Goal: Task Accomplishment & Management: Manage account settings

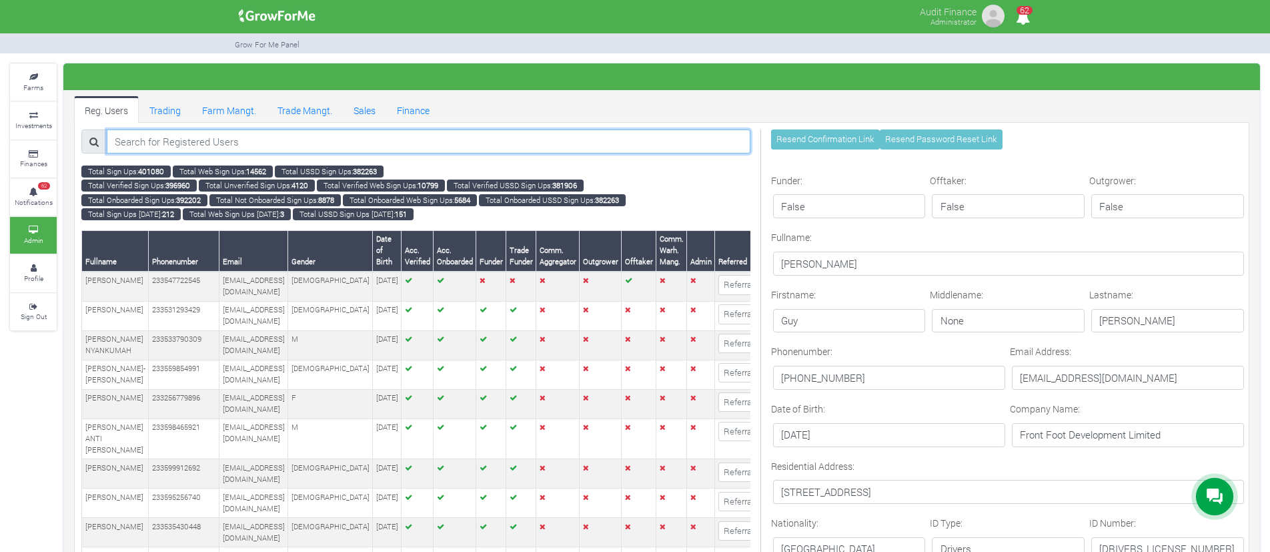
click at [384, 150] on input "search" at bounding box center [429, 141] width 644 height 24
paste input "Pearline Hogan"
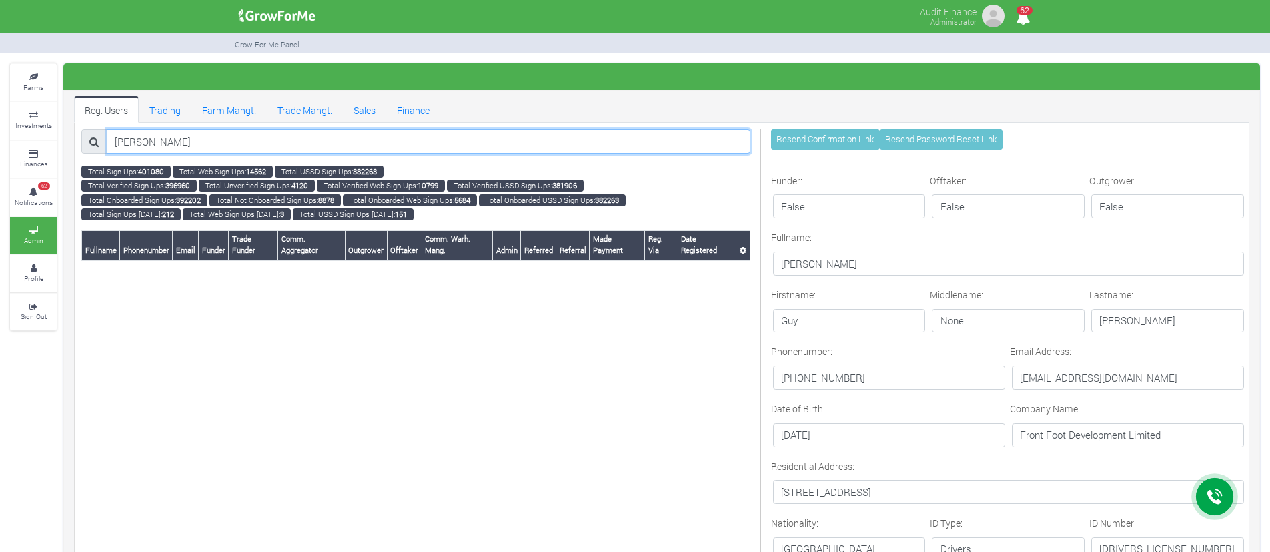
click at [222, 135] on input "Pearline Hogan" at bounding box center [429, 141] width 644 height 24
paste input "search"
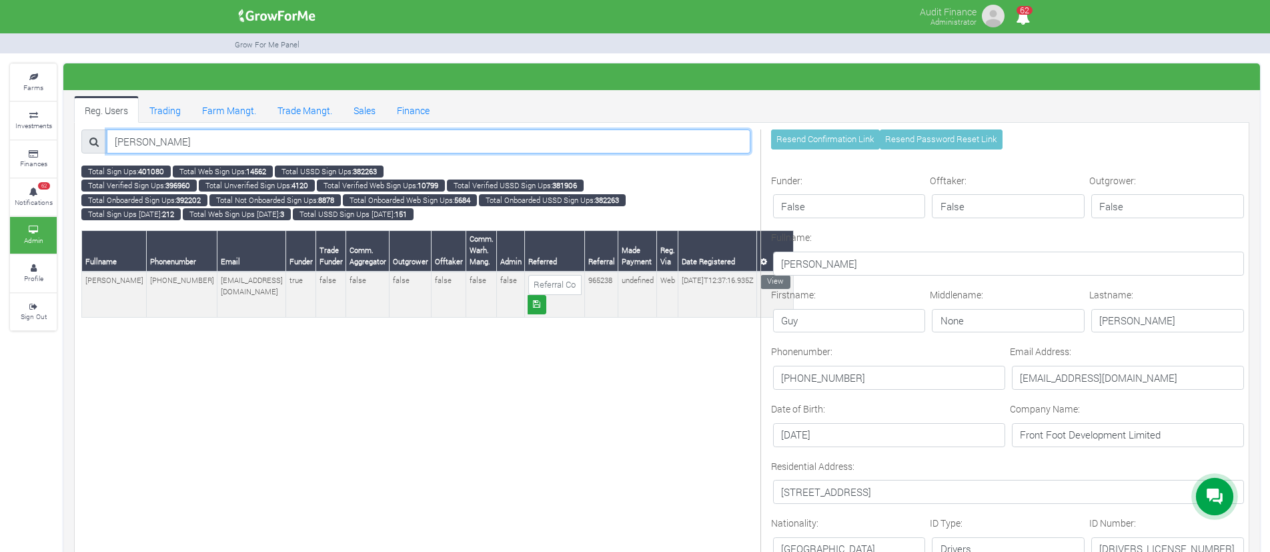
click at [167, 139] on input "[PERSON_NAME]" at bounding box center [429, 141] width 644 height 24
click at [167, 139] on input "Pearline Hogan" at bounding box center [429, 141] width 644 height 24
type input "Pearline Hogan"
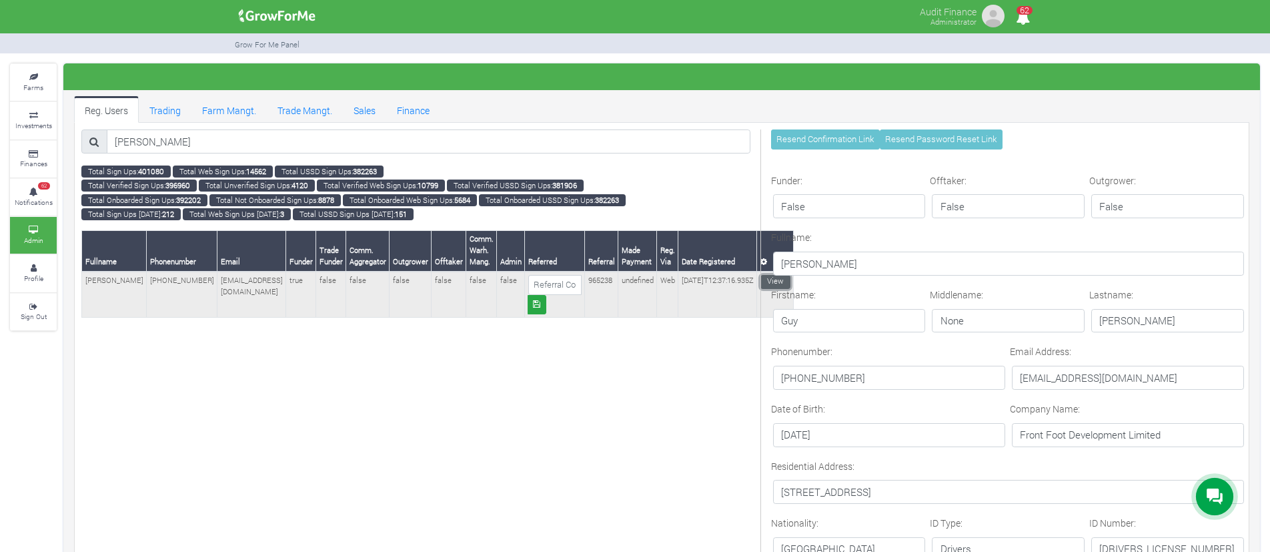
click at [760, 283] on link "View" at bounding box center [775, 282] width 30 height 14
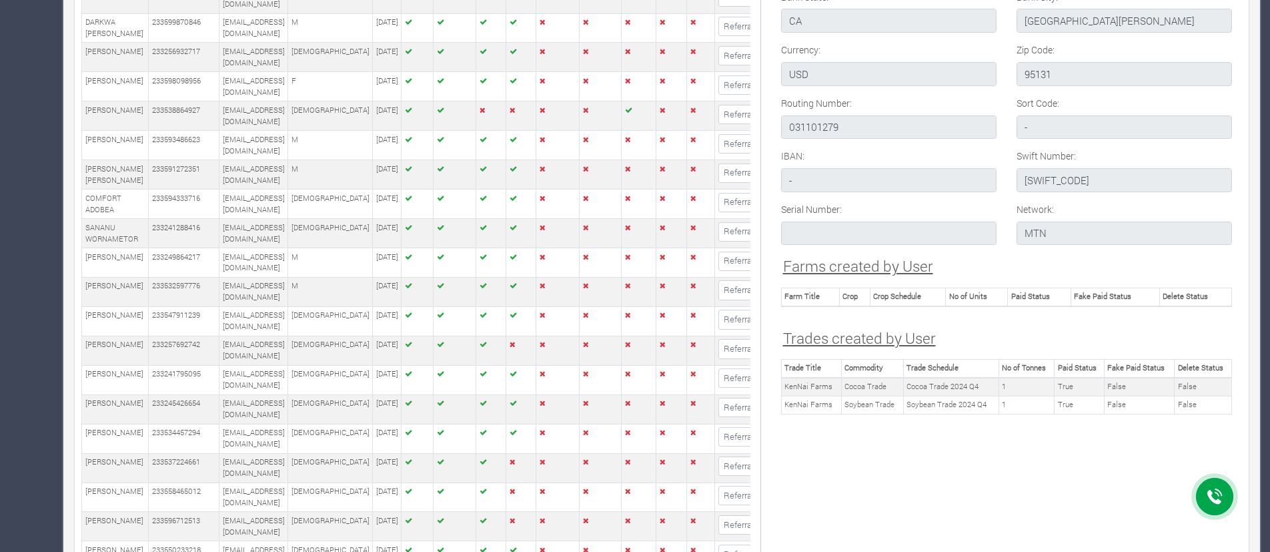
scroll to position [1824, 0]
drag, startPoint x: 901, startPoint y: 269, endPoint x: 933, endPoint y: 258, distance: 34.0
click at [933, 258] on h4 "Farms created by User" at bounding box center [1007, 264] width 448 height 18
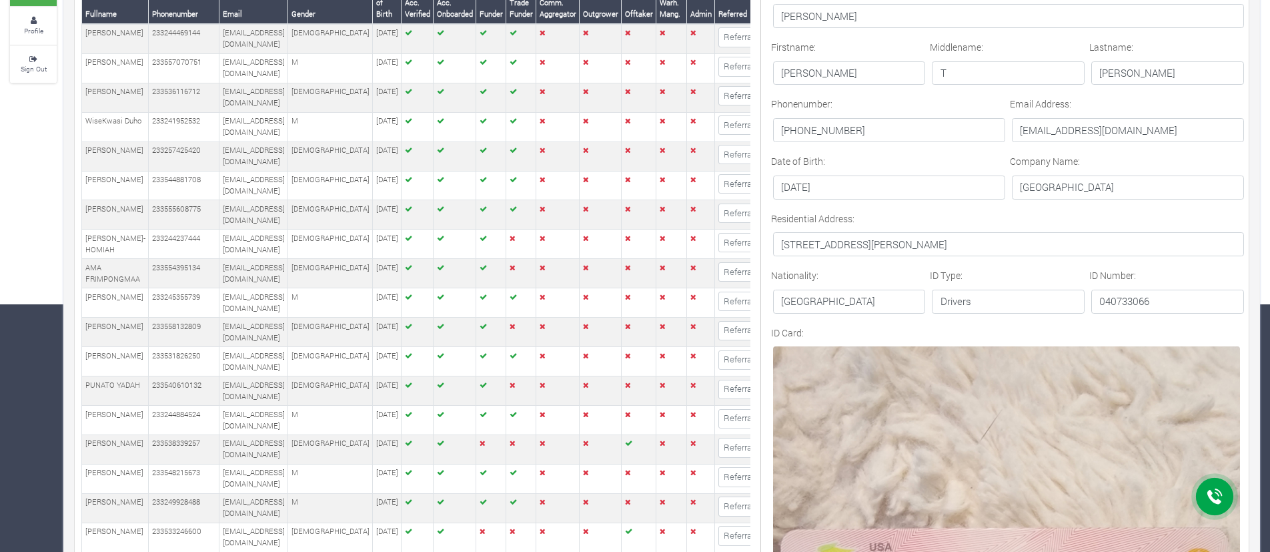
scroll to position [246, 0]
click at [1070, 136] on p "pearlinehogan75@gmail.com" at bounding box center [1128, 131] width 232 height 24
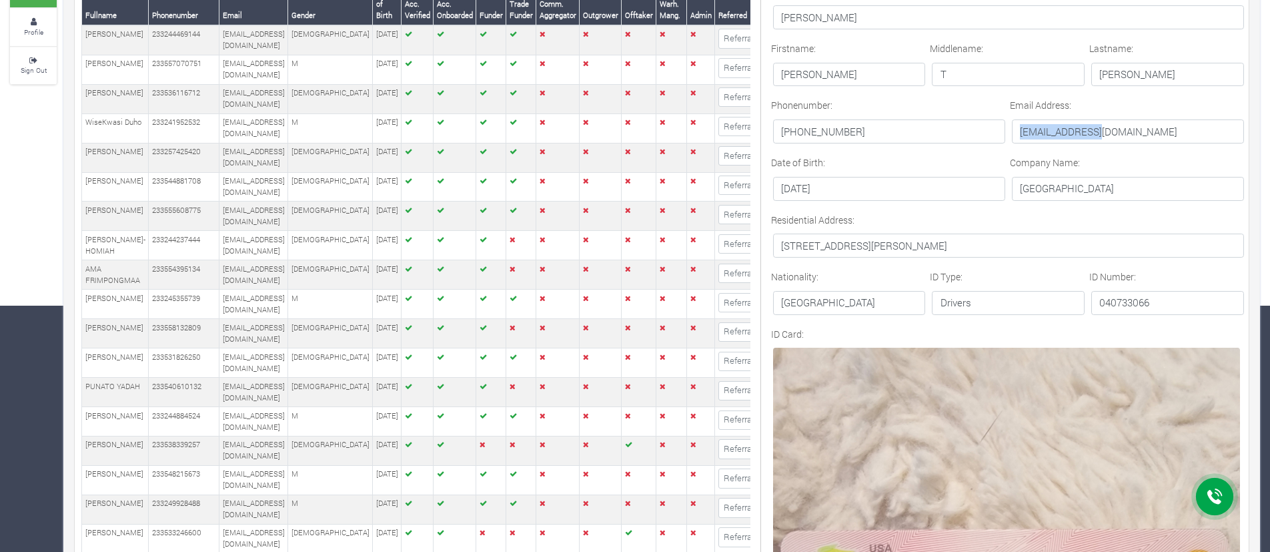
click at [1070, 136] on p "pearlinehogan75@gmail.com" at bounding box center [1128, 131] width 232 height 24
click at [1070, 136] on p "[EMAIL_ADDRESS][DOMAIN_NAME]" at bounding box center [1128, 131] width 232 height 24
click at [1070, 136] on p "pearlinehogan75@gmail.com" at bounding box center [1128, 131] width 232 height 24
copy form "pearlinehogan75@gmail.com"
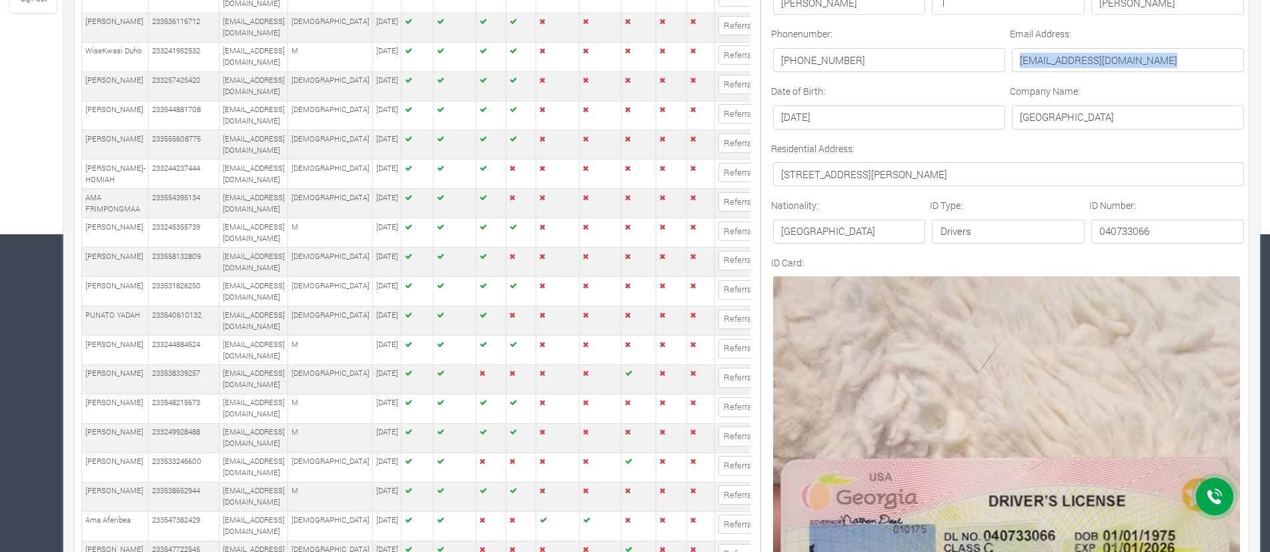
scroll to position [311, 0]
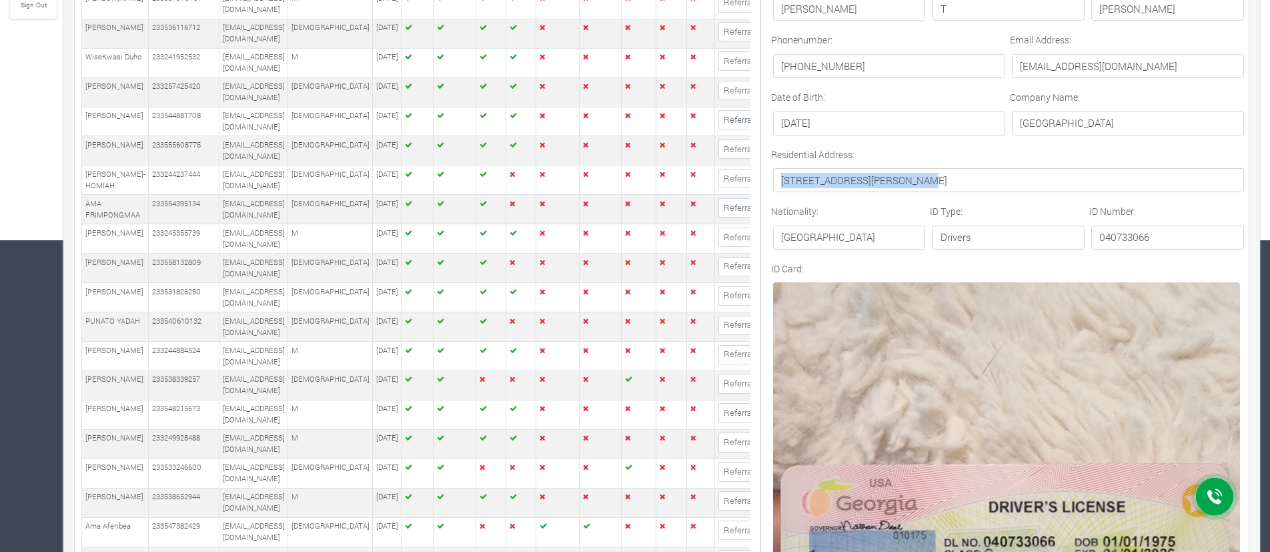
drag, startPoint x: 783, startPoint y: 181, endPoint x: 910, endPoint y: 181, distance: 127.4
click at [910, 181] on p "4229 Tenneyson Lane Austell, GA 30106" at bounding box center [1009, 180] width 472 height 24
copy p "4229 Tenneyson Lane Austell"
click at [948, 177] on p "4229 Tenneyson Lane Austell, GA 30106" at bounding box center [1009, 180] width 472 height 24
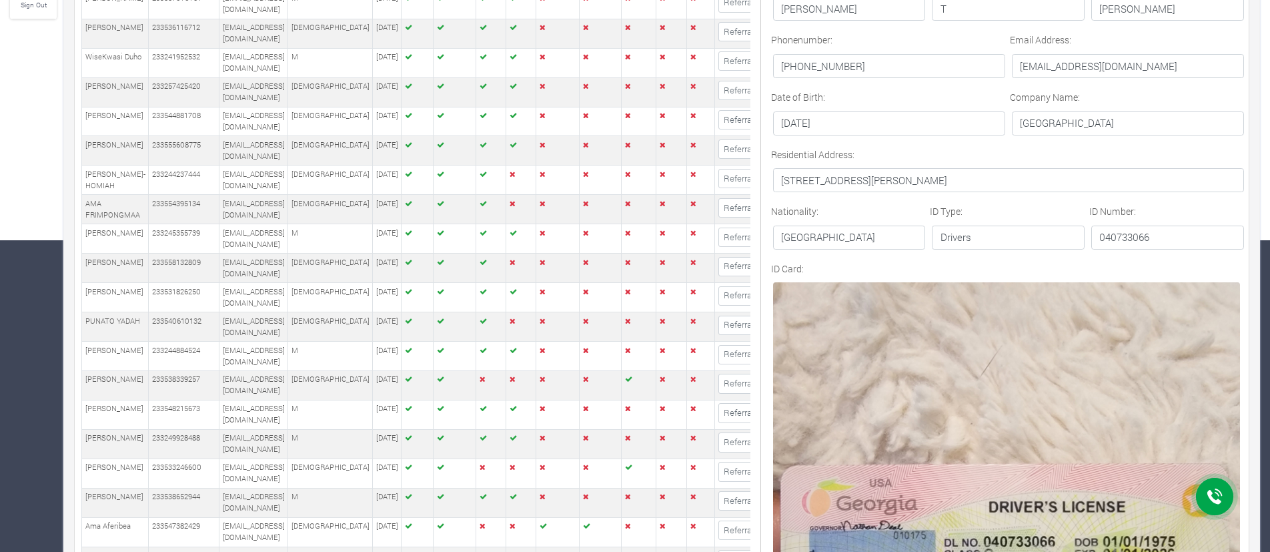
copy p "30106"
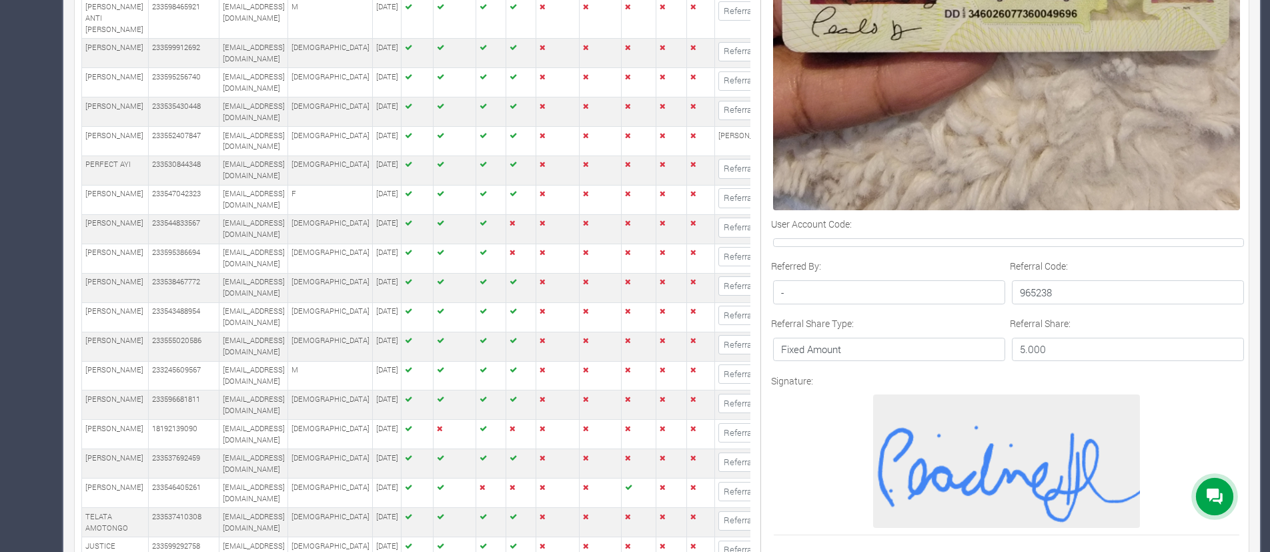
scroll to position [1056, 0]
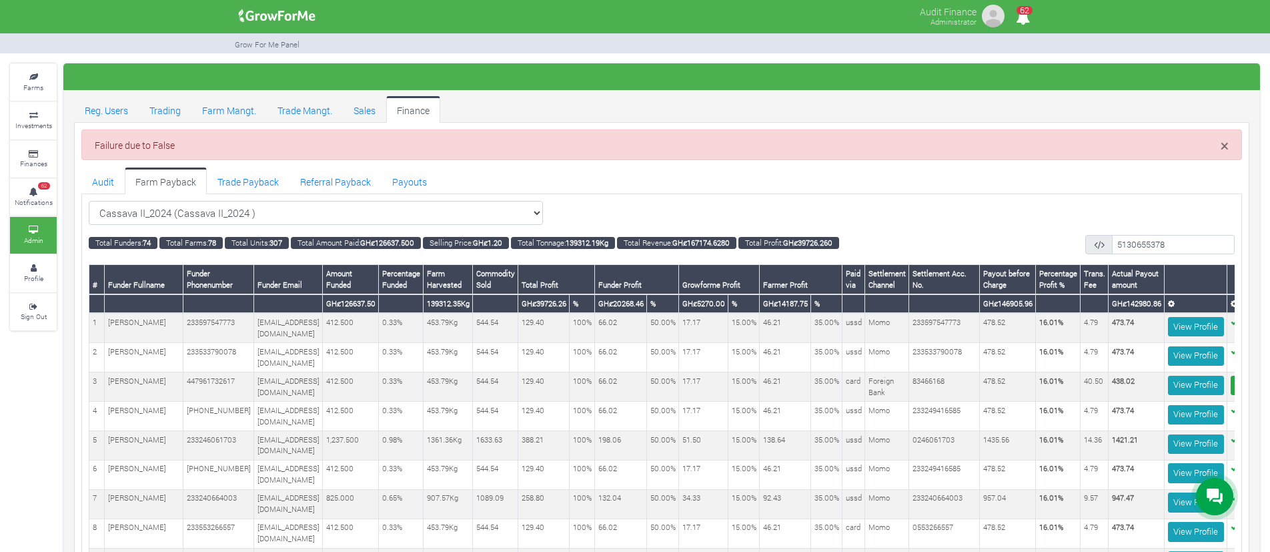
scroll to position [0, 128]
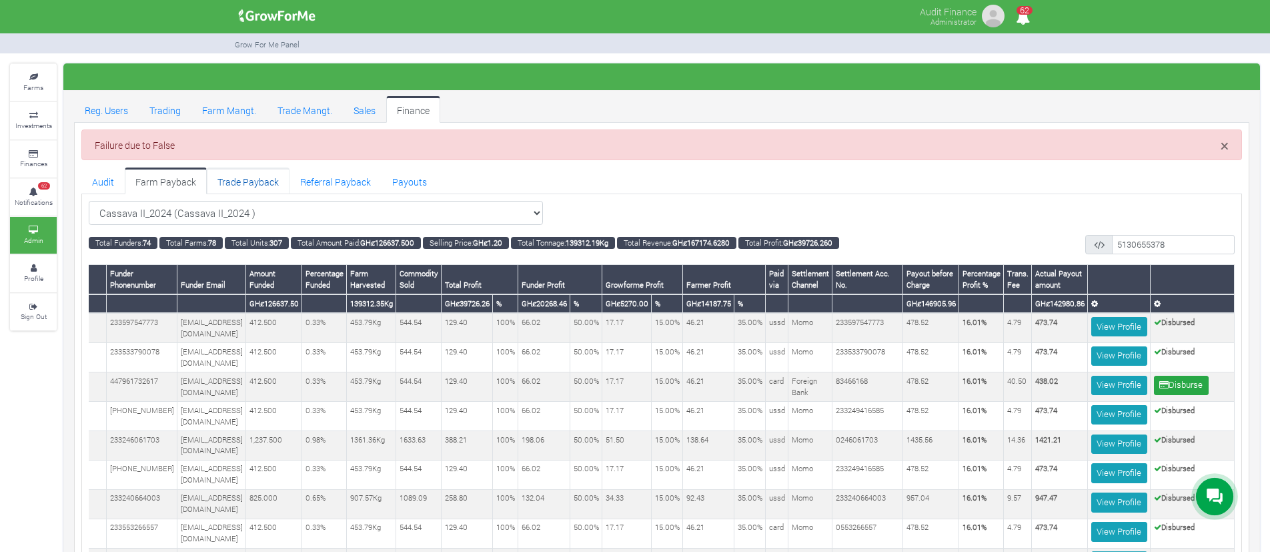
click at [251, 187] on link "Trade Payback" at bounding box center [248, 180] width 83 height 27
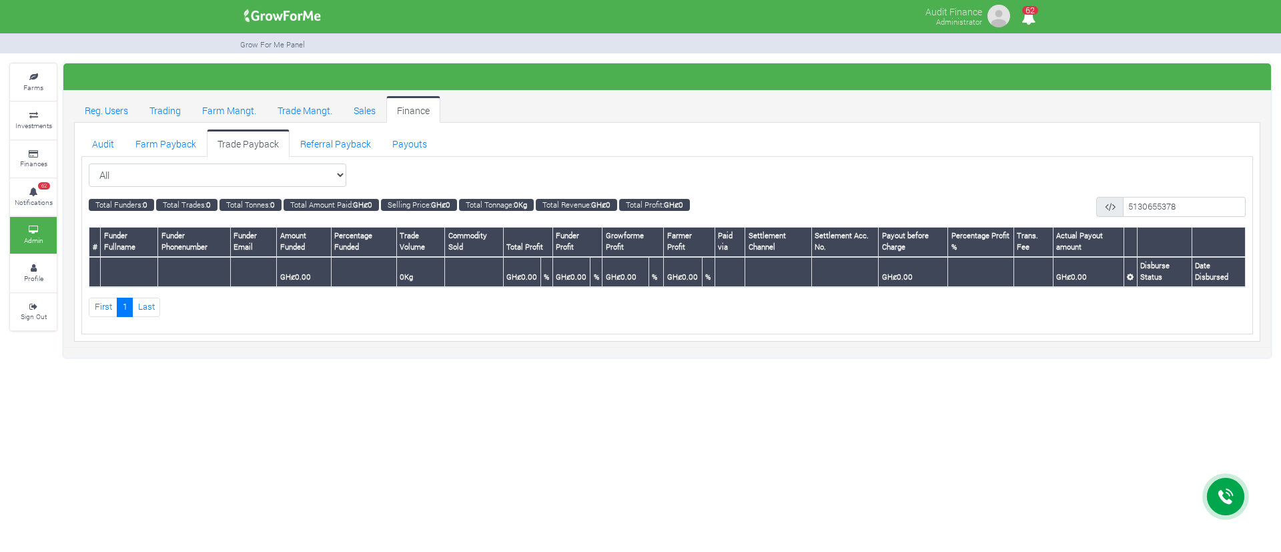
select select "?tradeschedule=23"
click at [89, 163] on select "All All Maize Trading (Maize Trade)" at bounding box center [217, 175] width 257 height 24
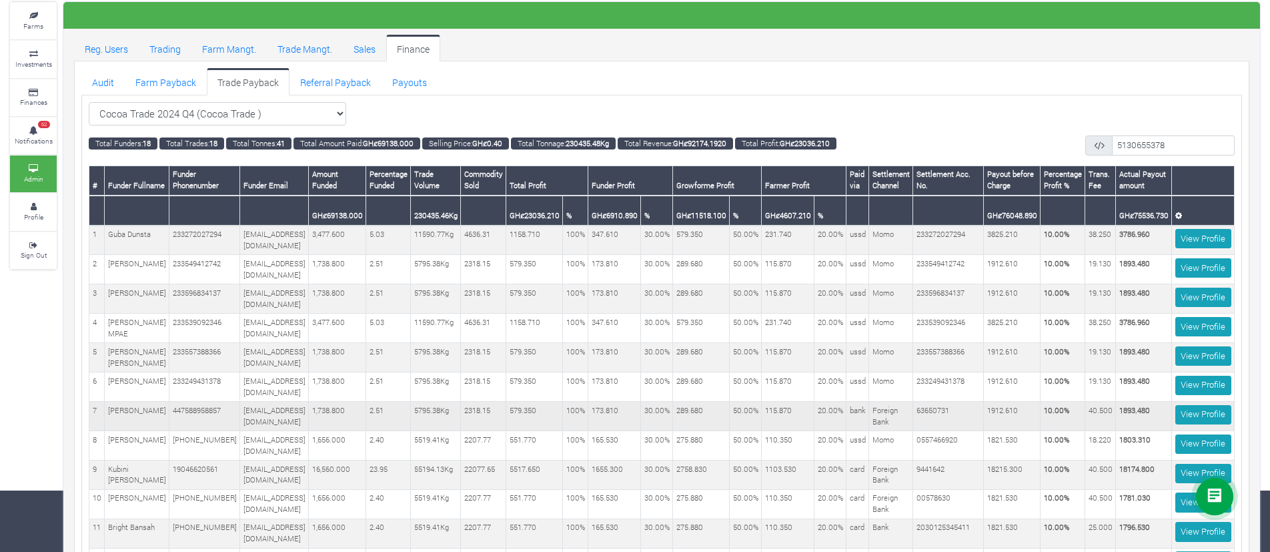
scroll to position [86, 0]
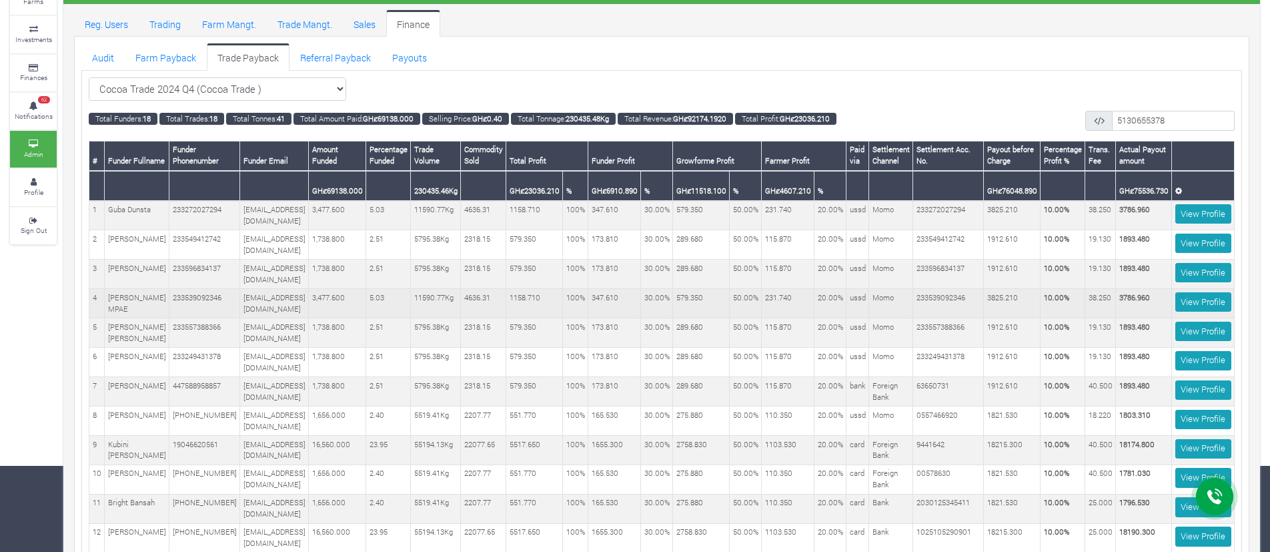
click at [555, 297] on td "1158.710" at bounding box center [534, 303] width 57 height 29
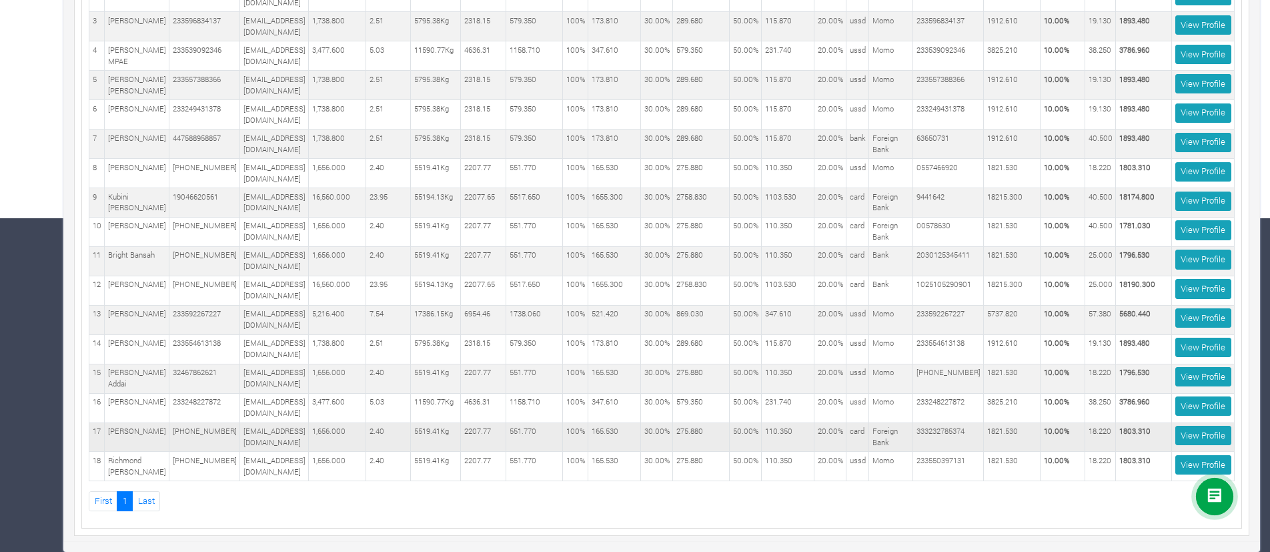
scroll to position [0, 135]
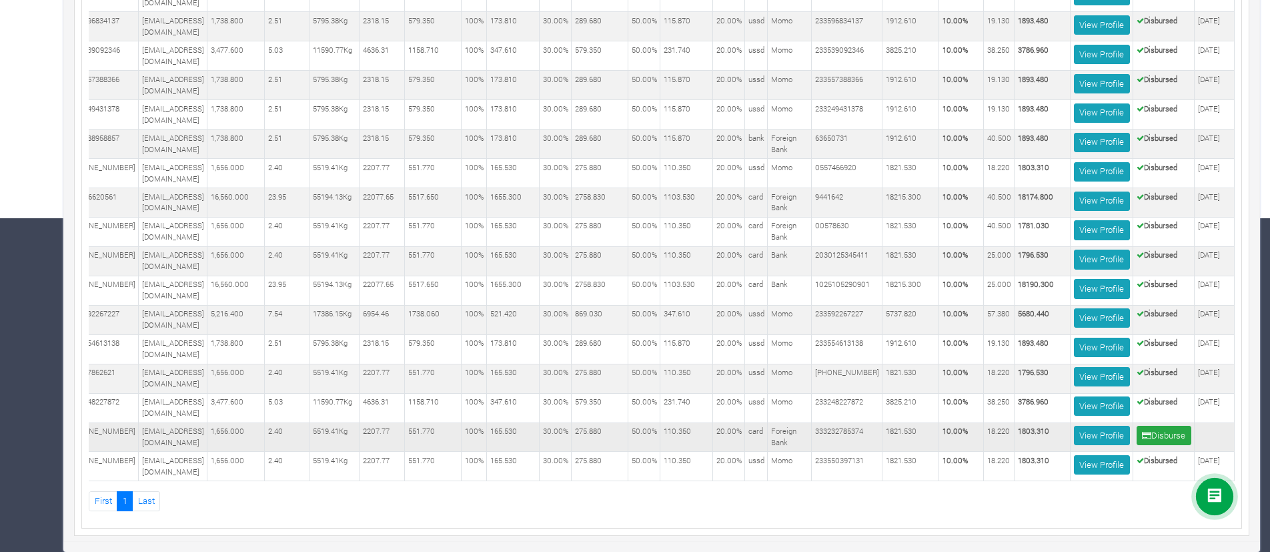
click at [1034, 426] on b "1803.310" at bounding box center [1033, 431] width 31 height 10
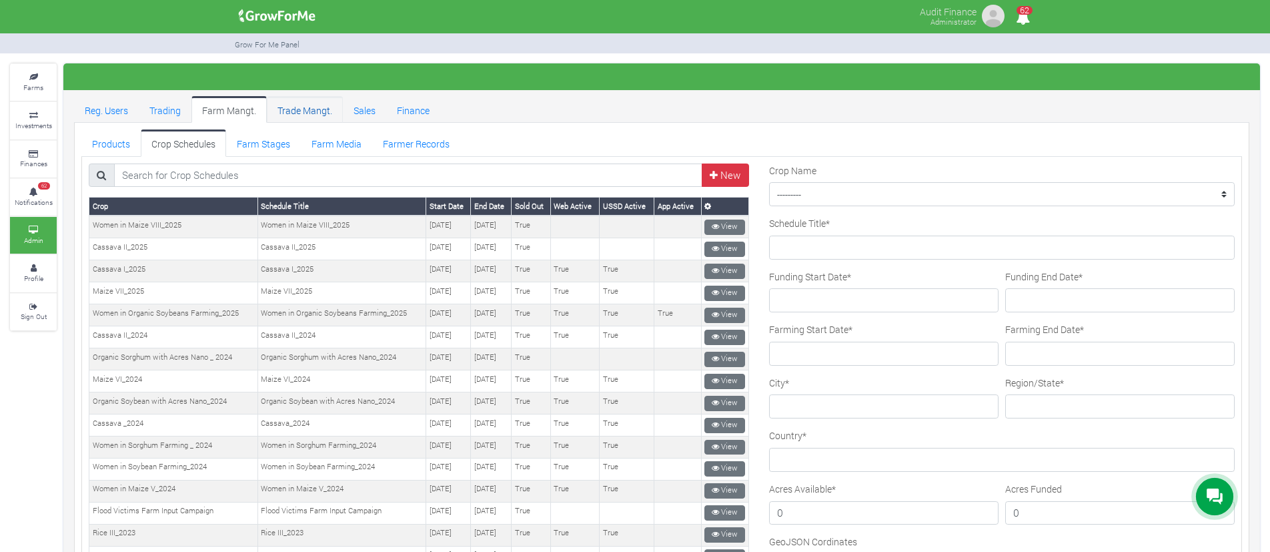
click at [310, 111] on link "Trade Mangt." at bounding box center [305, 109] width 76 height 27
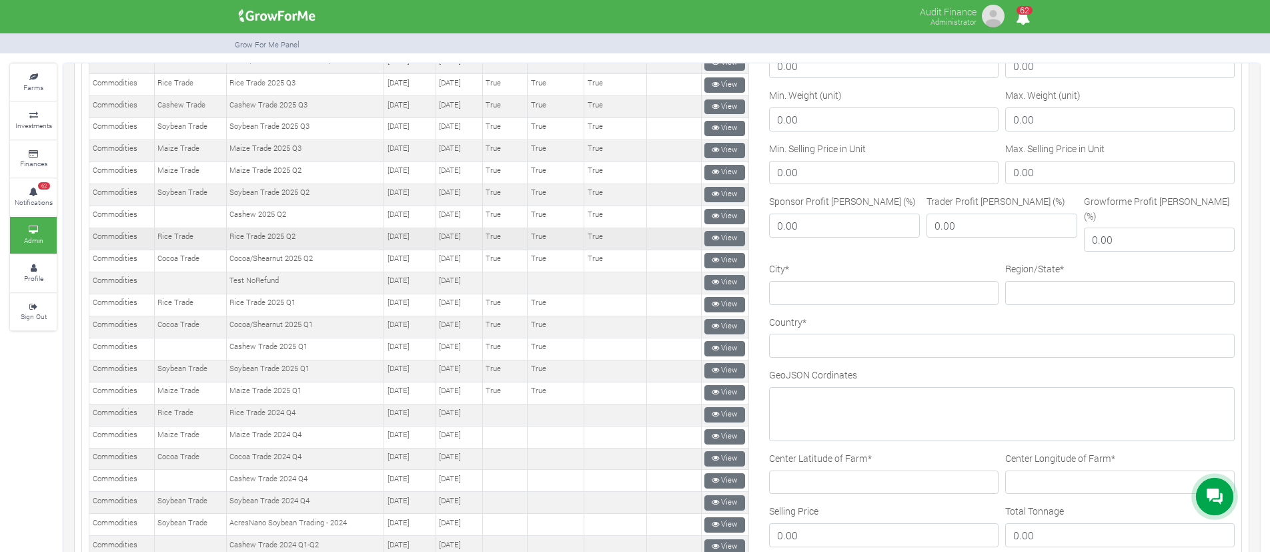
scroll to position [456, 0]
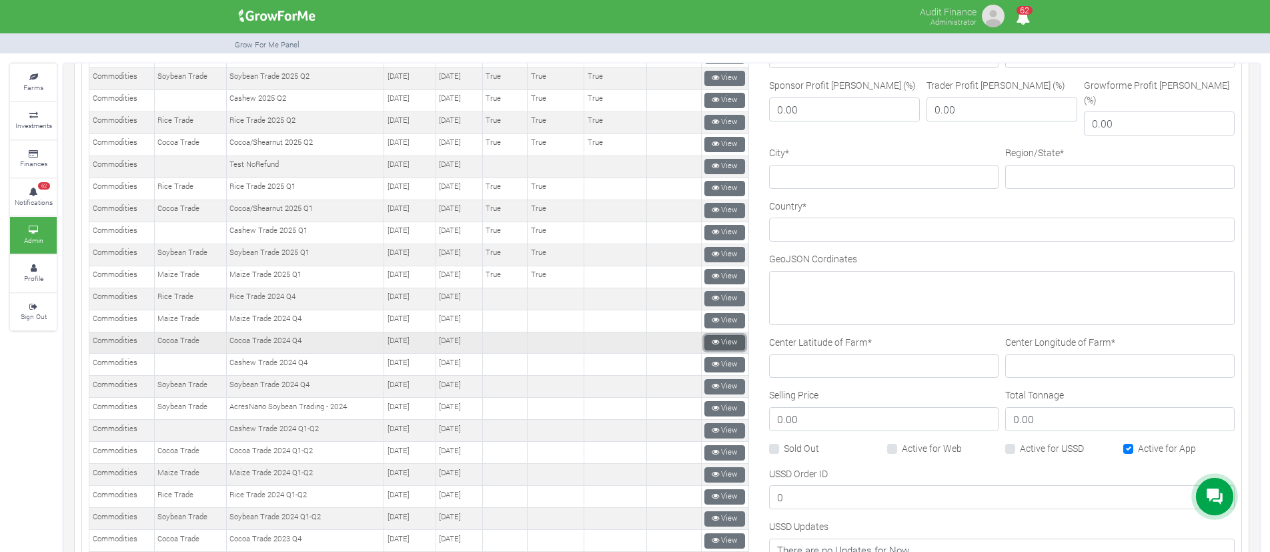
click at [712, 339] on icon at bounding box center [715, 341] width 7 height 7
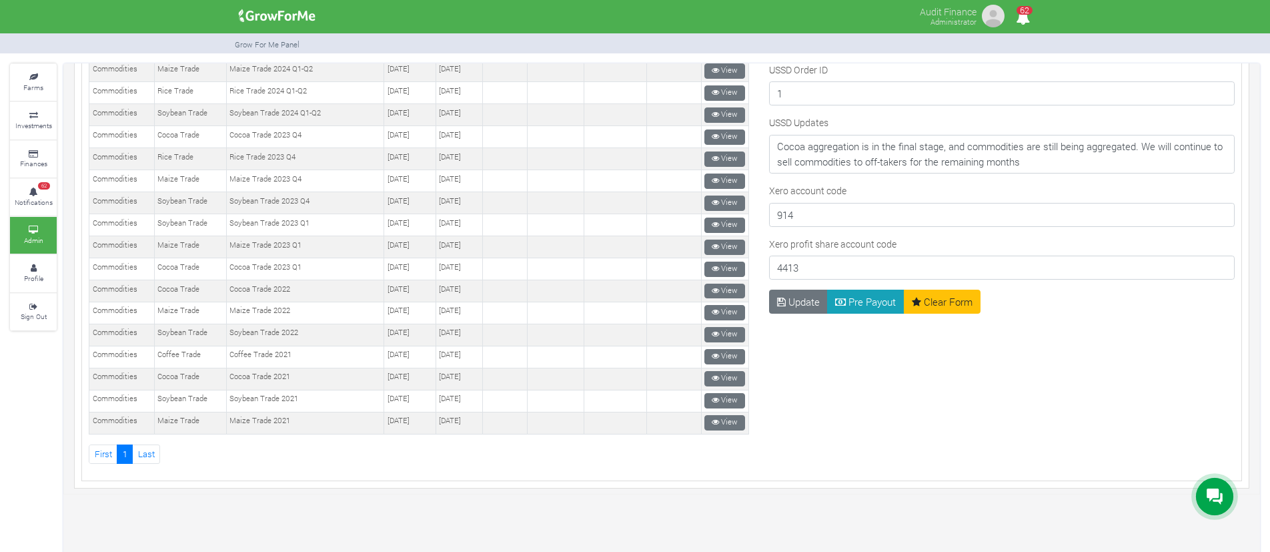
scroll to position [862, 0]
click at [868, 287] on button "Pre Payout" at bounding box center [865, 299] width 77 height 24
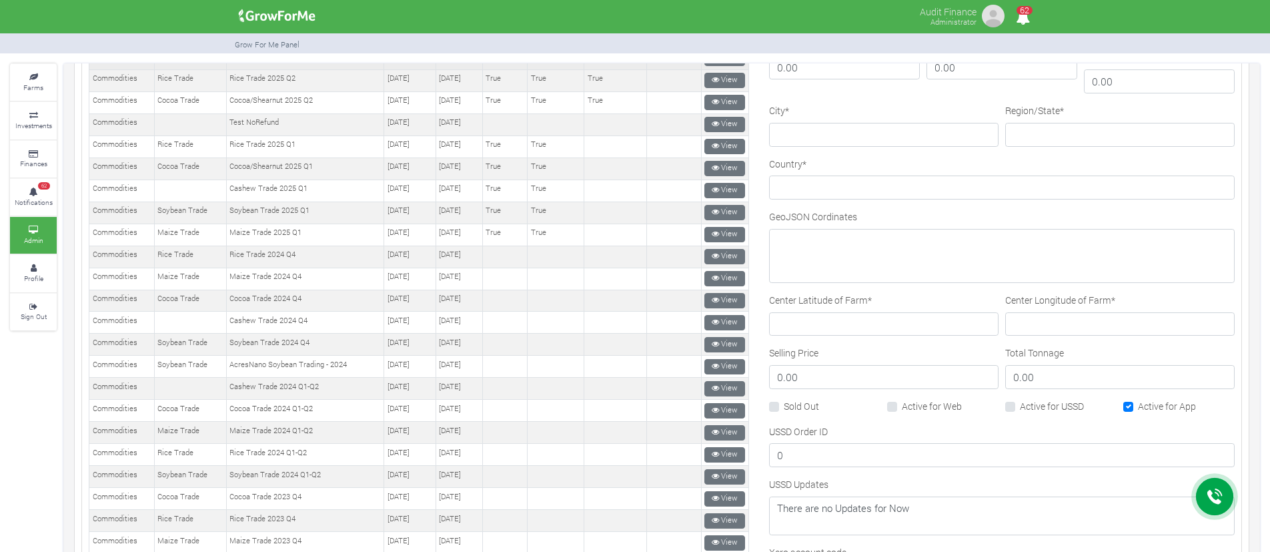
scroll to position [500, 0]
click at [704, 341] on link "View" at bounding box center [724, 342] width 41 height 15
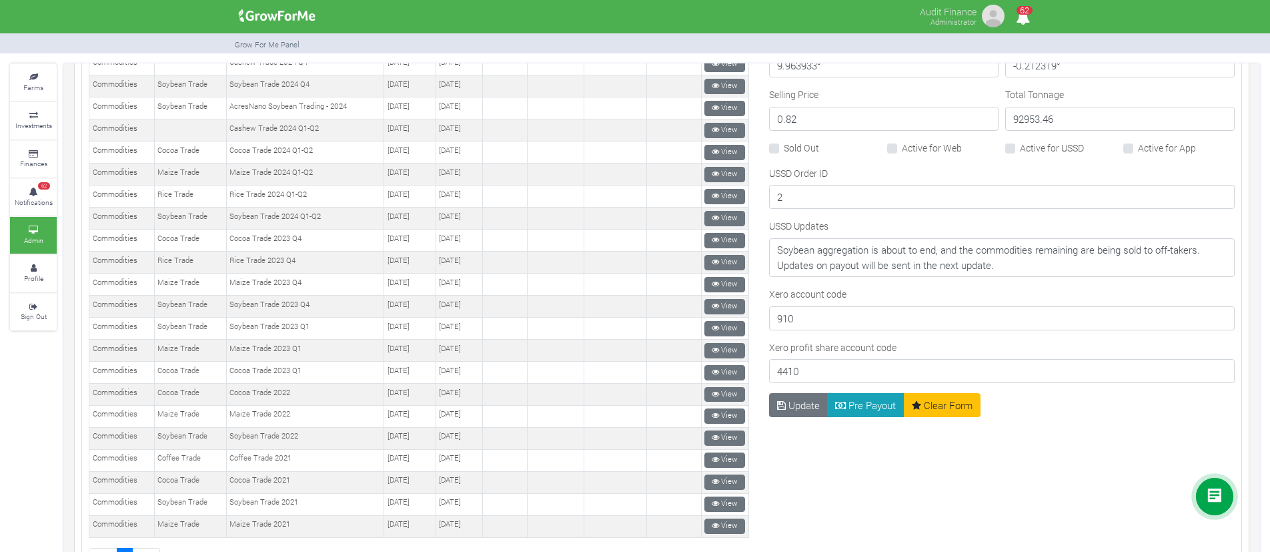
scroll to position [796, 0]
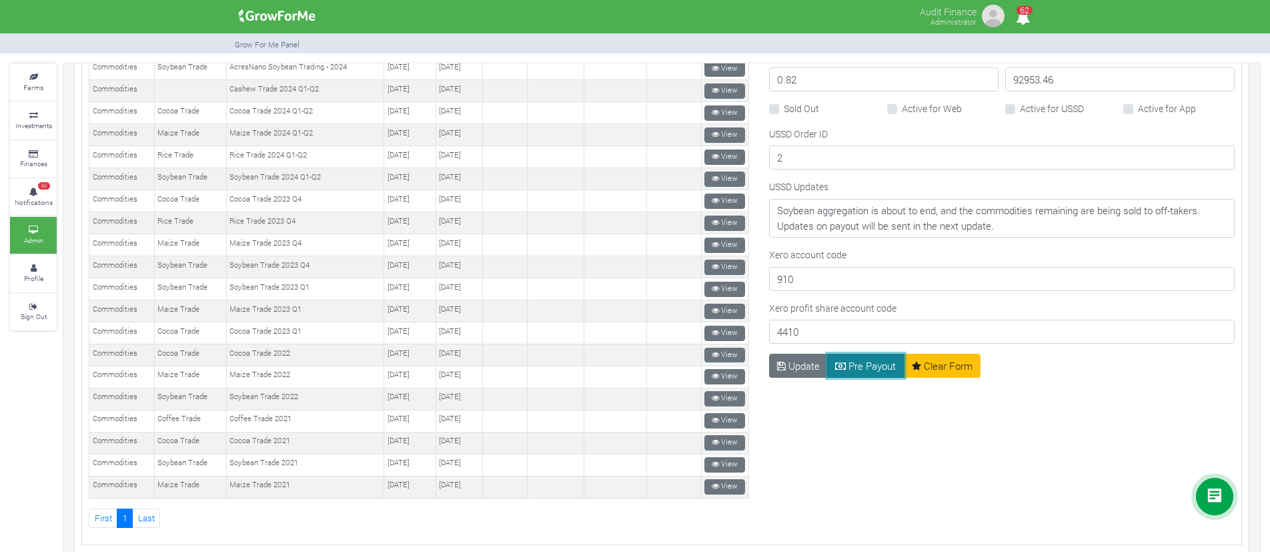
click at [871, 353] on button "Pre Payout" at bounding box center [865, 365] width 77 height 24
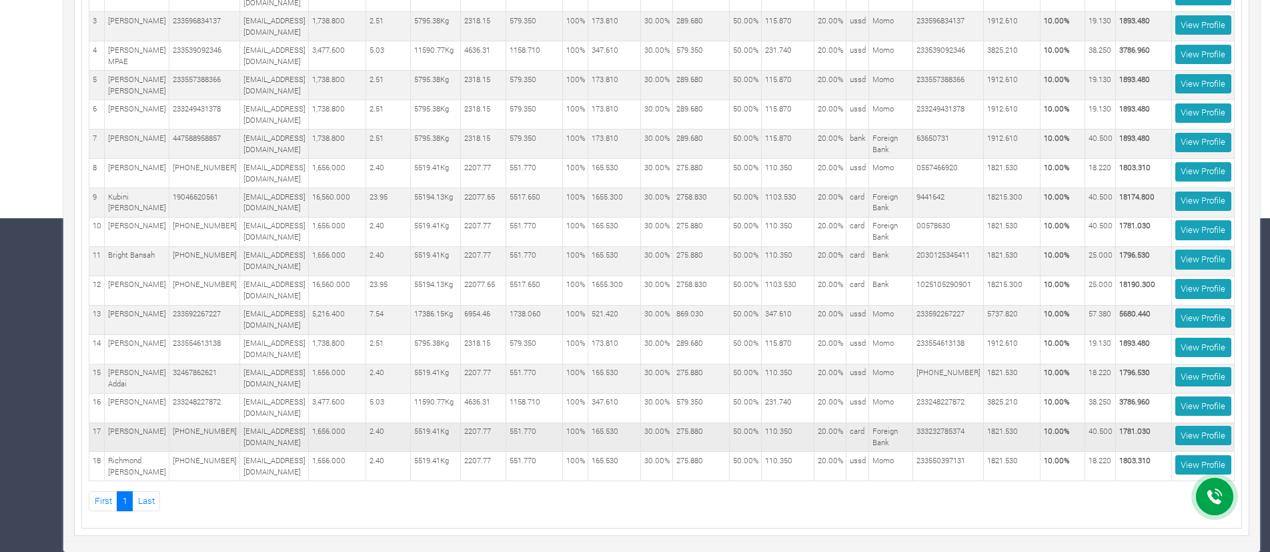
scroll to position [0, 135]
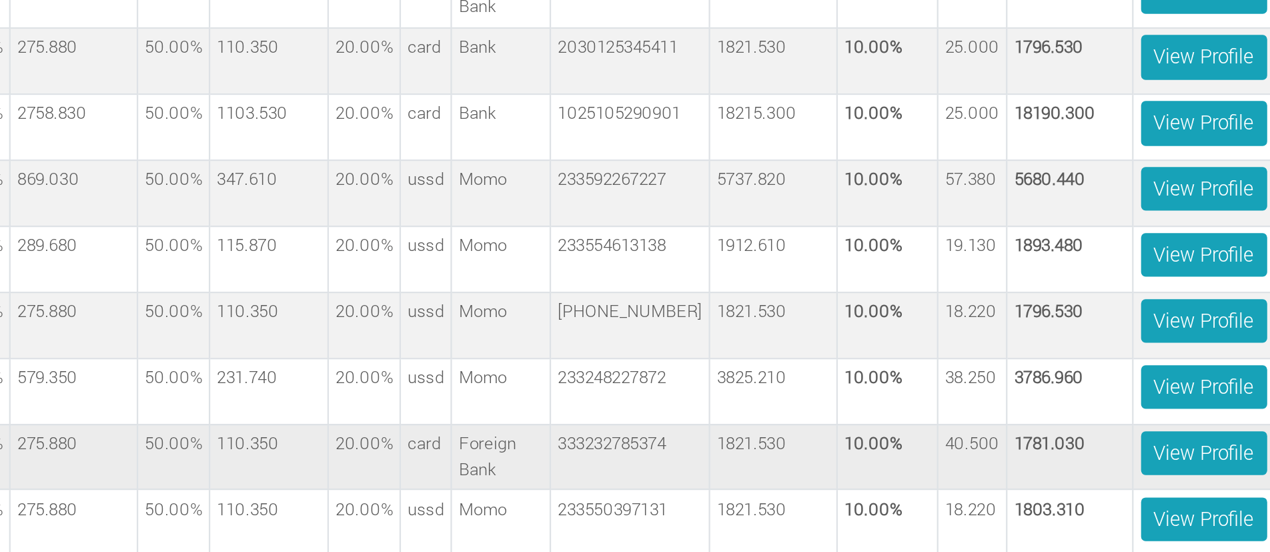
click at [1024, 426] on b "1781.030" at bounding box center [1033, 431] width 31 height 10
copy tr "1781.030 View Profile Disburse"
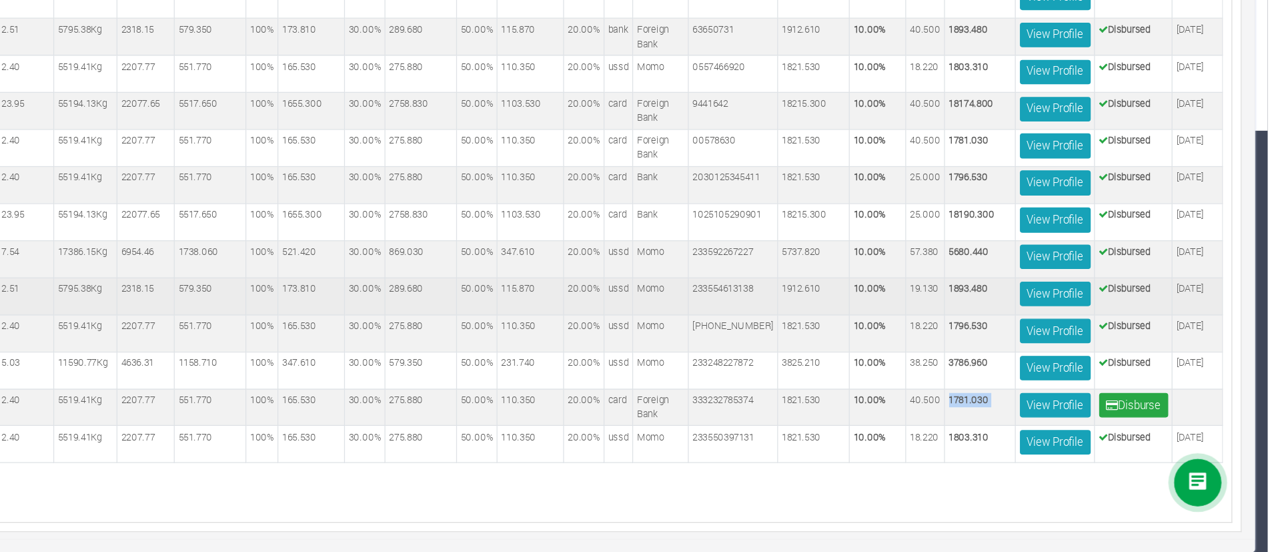
scroll to position [346, 0]
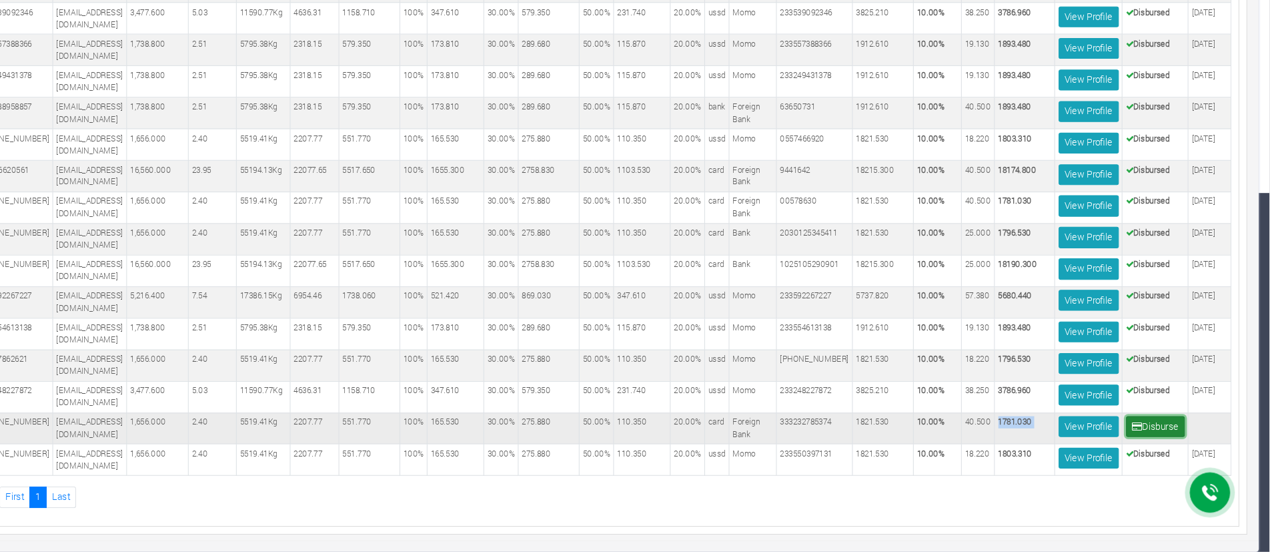
click at [1149, 426] on button "Disburse" at bounding box center [1164, 435] width 55 height 19
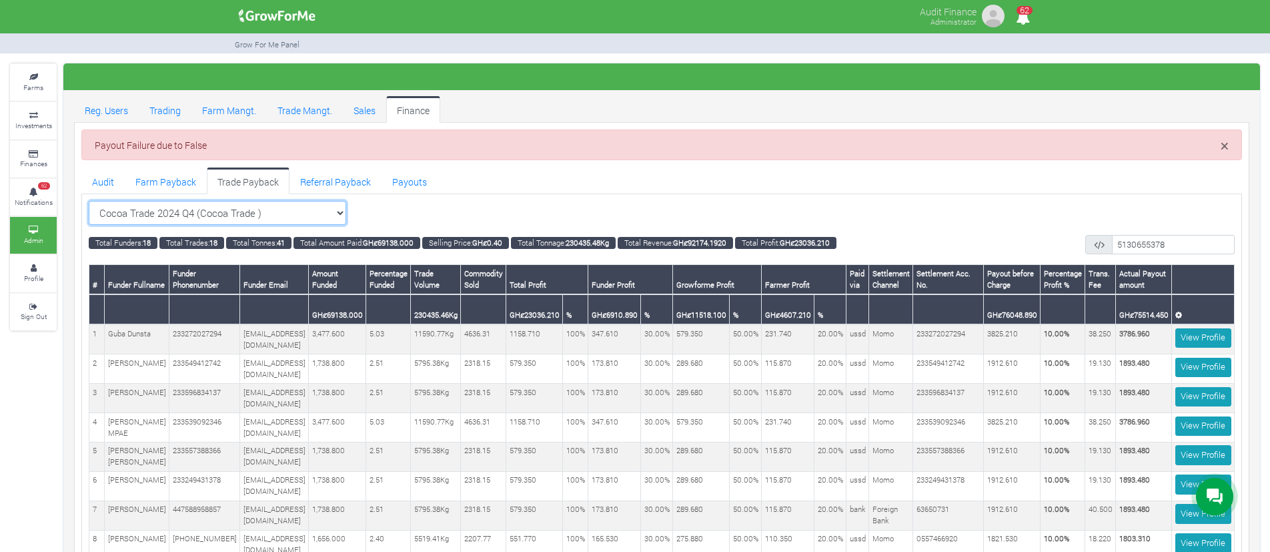
click at [275, 208] on select "Cocoa Trade 2024 Q4 (Cocoa Trade ) All Maize Trading (Maize Trade)" at bounding box center [217, 213] width 257 height 24
select select "?tradeschedule=21"
click at [89, 201] on select "Cocoa Trade 2024 Q4 (Cocoa Trade ) All Maize Trading (Maize Trade)" at bounding box center [217, 213] width 257 height 24
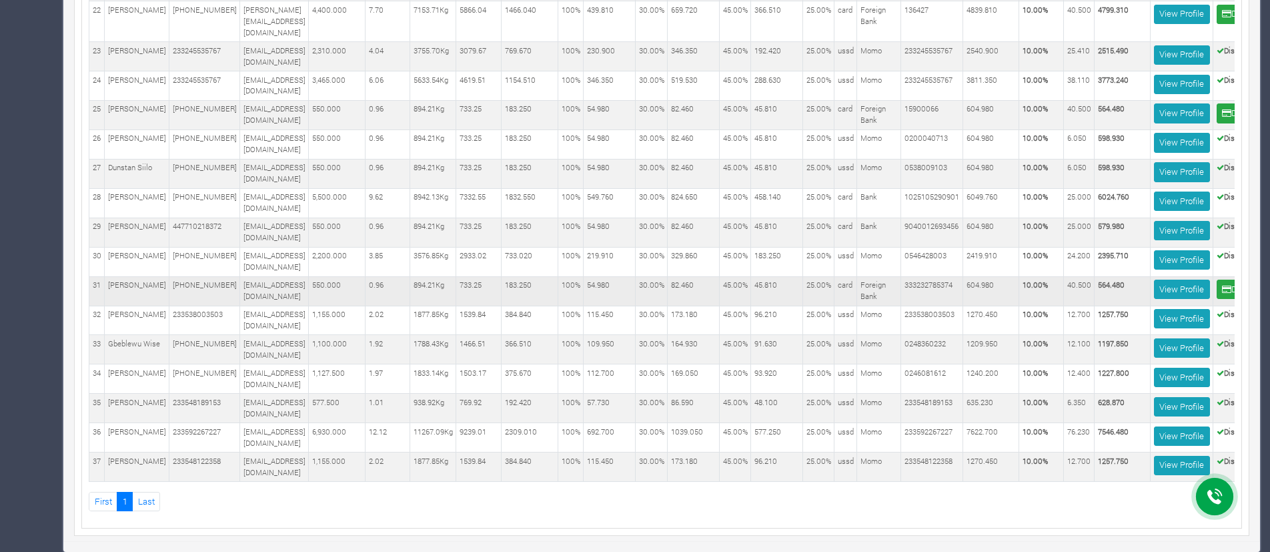
scroll to position [0, 138]
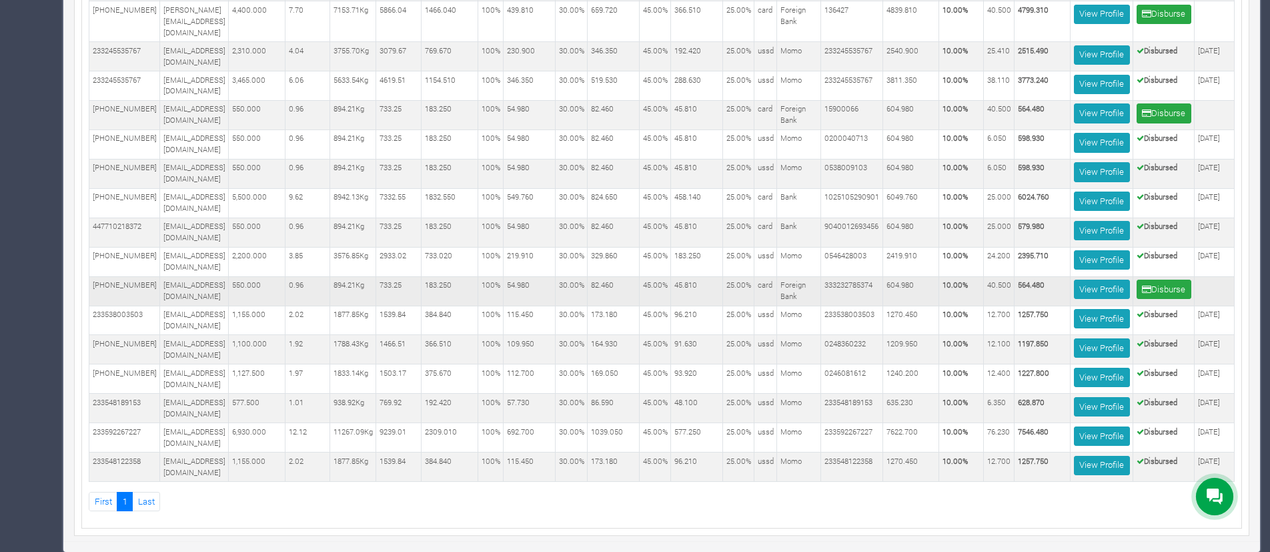
click at [1024, 279] on b "564.480" at bounding box center [1031, 284] width 27 height 10
copy tr "564.480 View Profile Disburse"
click at [1164, 279] on button "Disburse" at bounding box center [1164, 288] width 55 height 19
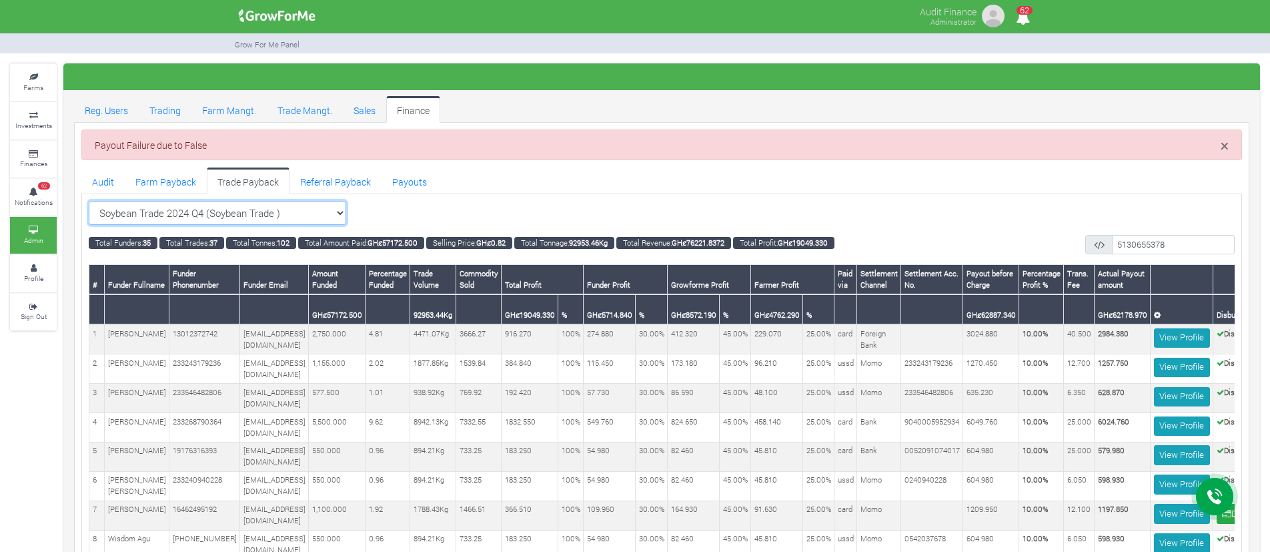
click at [247, 203] on select "Soybean Trade 2024 Q4 (Soybean Trade ) All Maize Trading (Maize Trade)" at bounding box center [217, 213] width 257 height 24
select select "?tradeschedule=23"
click at [89, 201] on select "Soybean Trade 2024 Q4 (Soybean Trade ) All Maize Trading (Maize Trade)" at bounding box center [217, 213] width 257 height 24
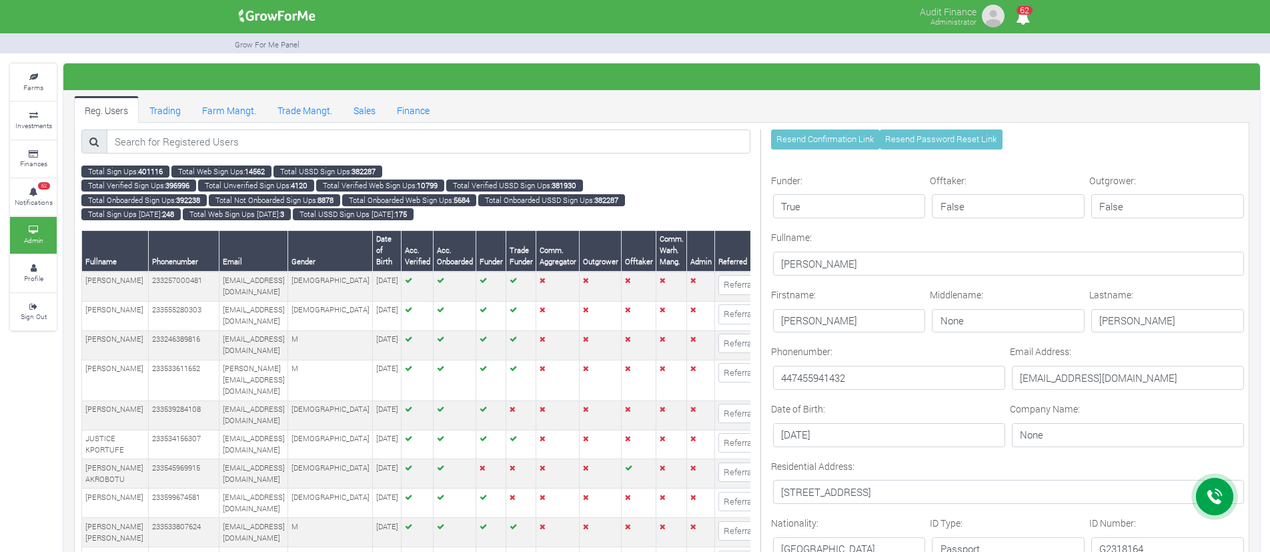
click at [803, 267] on p "Henry Bobie" at bounding box center [1009, 263] width 472 height 24
copy form "Henry Bobie"
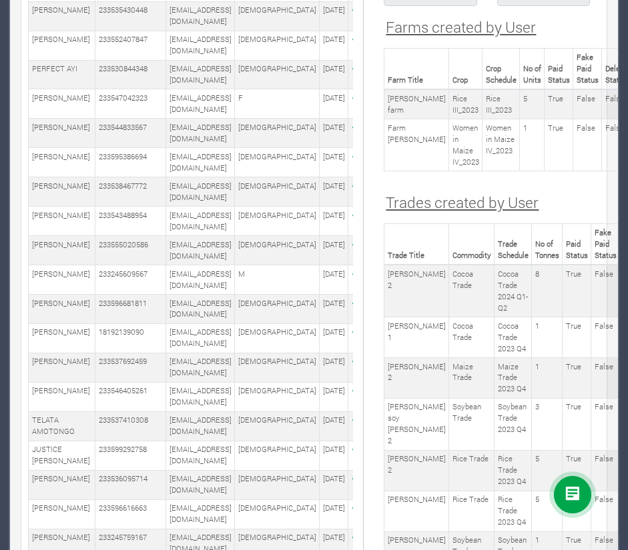
scroll to position [1601, 0]
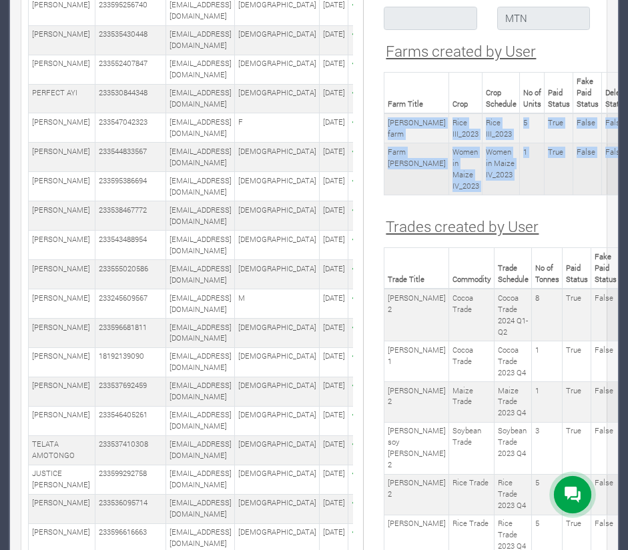
drag, startPoint x: 388, startPoint y: 103, endPoint x: 585, endPoint y: 148, distance: 202.4
click at [585, 148] on tbody "Henry rice farm Rice III_2023 Rice III_2023 5 True False False Farm Henry Women…" at bounding box center [507, 153] width 246 height 81
copy tbody "Henry rice farm Rice III_2023 Rice III_2023 5 True False False Farm Henry Women…"
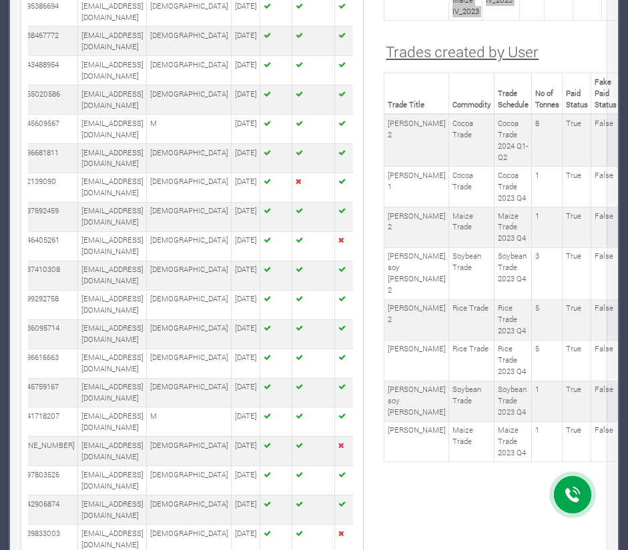
scroll to position [1777, 0]
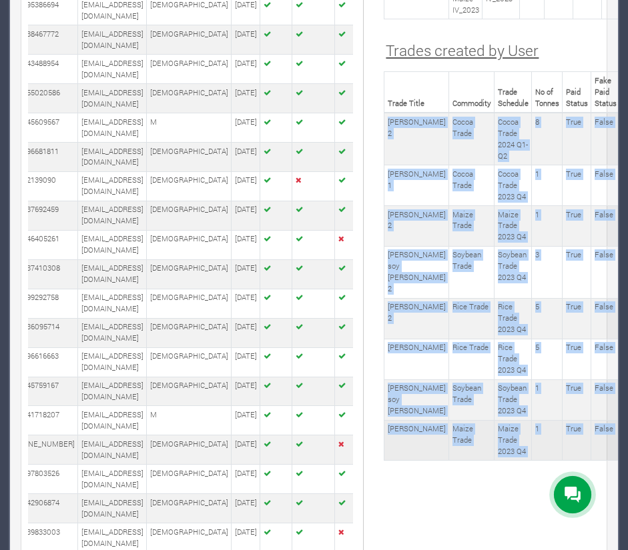
drag, startPoint x: 387, startPoint y: 119, endPoint x: 601, endPoint y: 425, distance: 373.6
click at [601, 425] on tbody "Henry cocoa 2 Cocoa Trade Cocoa Trade 2024 Q1-Q2 8 True False False Henry cocoa…" at bounding box center [516, 287] width 264 height 348
copy tbody "Henry cocoa 2 Cocoa Trade Cocoa Trade 2024 Q1-Q2 8 True False False Henry cocoa…"
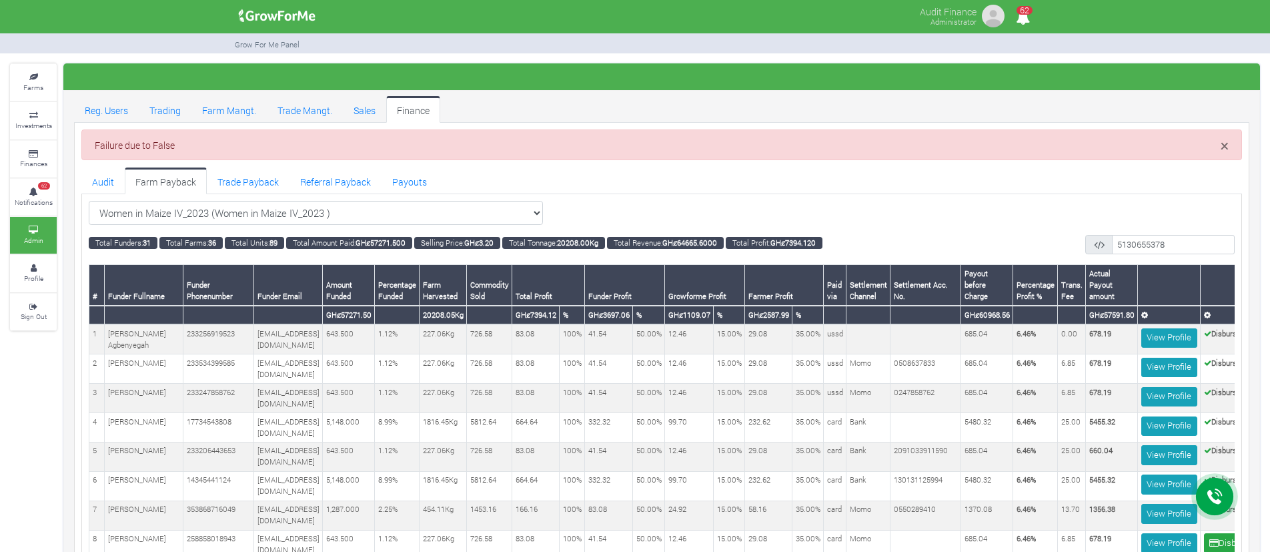
scroll to position [0, 73]
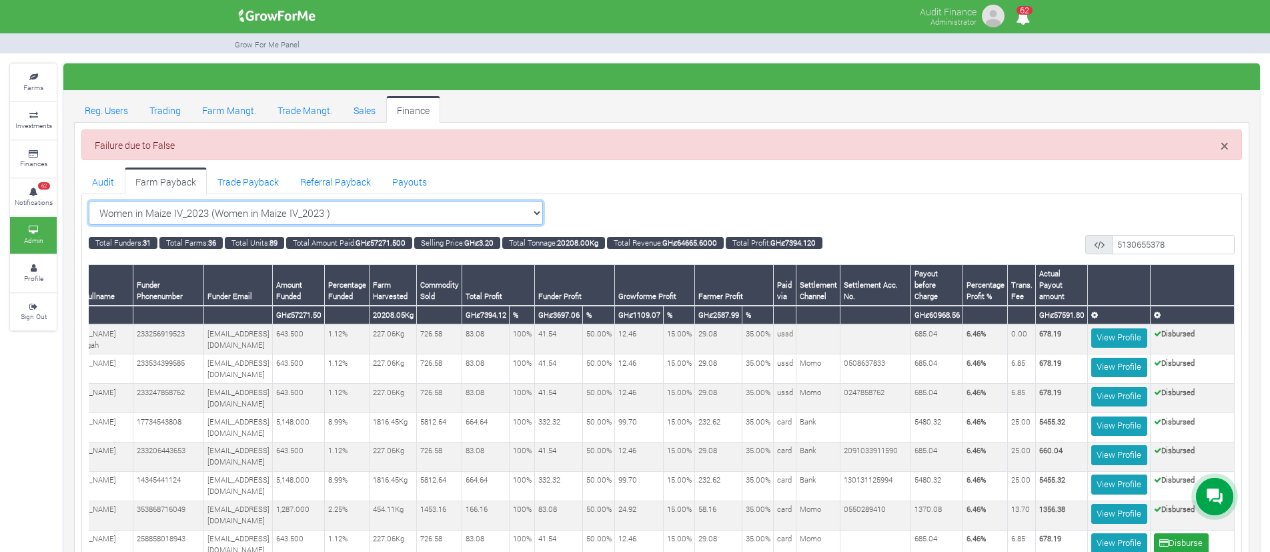
click at [268, 209] on select "Women in Maize IV_2023 (Women in Maize IV_2023 ) All Women in Maize VIII_2025 (…" at bounding box center [316, 213] width 454 height 24
select select "?cropschedule=32"
click at [89, 201] on select "Women in Maize IV_2023 (Women in Maize IV_2023 ) All Women in Maize VIII_2025 (…" at bounding box center [316, 213] width 454 height 24
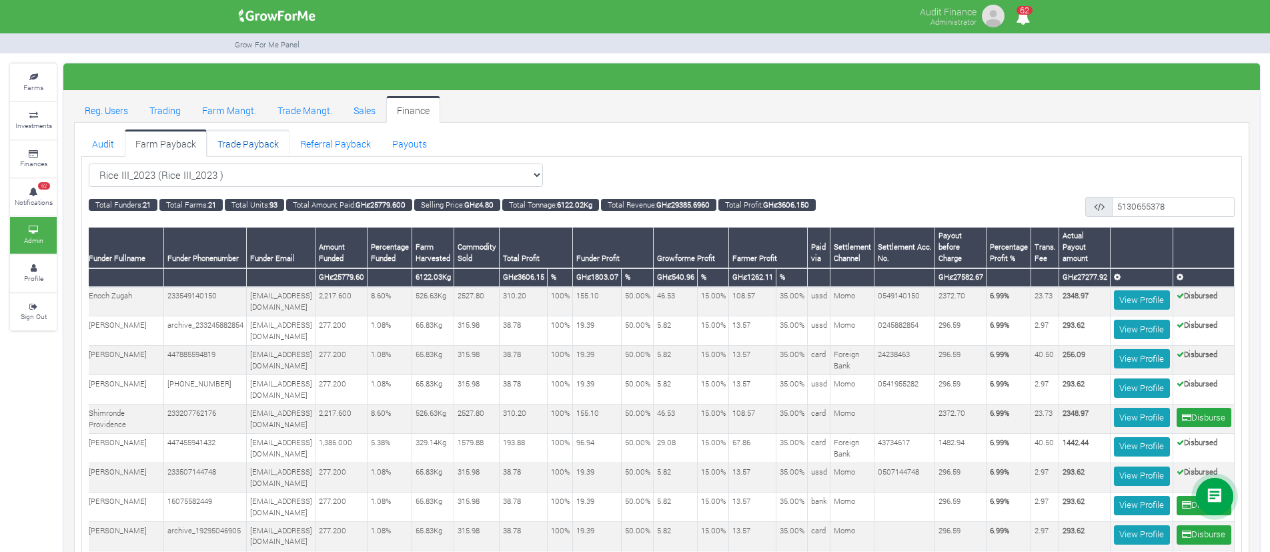
click at [241, 135] on link "Trade Payback" at bounding box center [248, 142] width 83 height 27
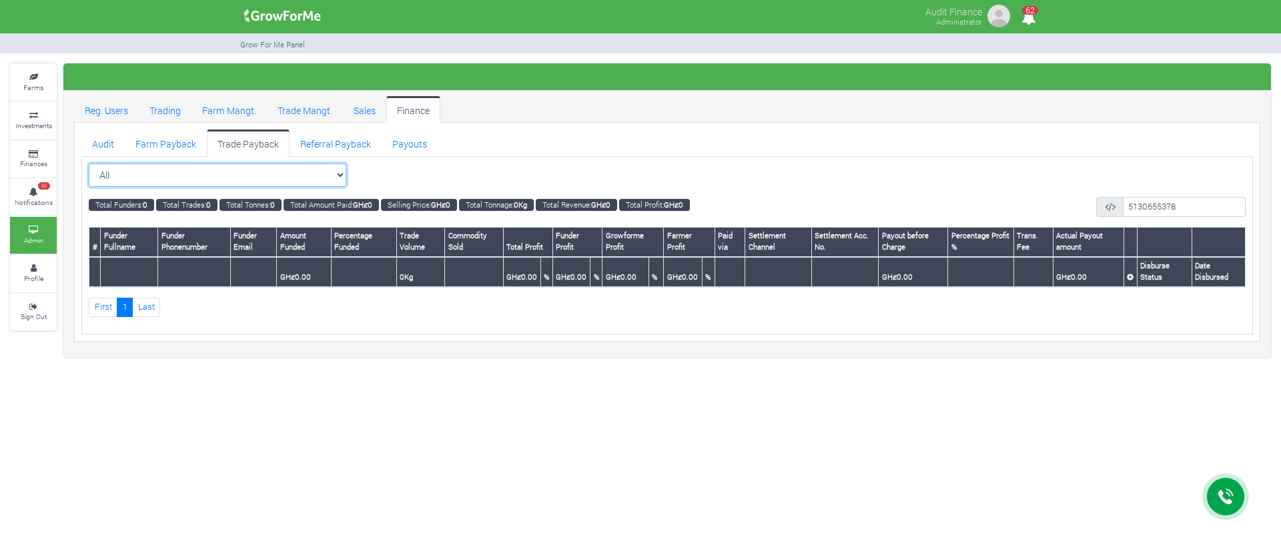
click at [323, 167] on select "All All Maize Trading (Maize Trade)" at bounding box center [217, 175] width 257 height 24
click at [327, 175] on select "All All Maize Trading (Maize Trade)" at bounding box center [217, 175] width 257 height 24
select select "?tradeschedule=12"
click at [89, 163] on select "All All Maize Trading (Maize Trade)" at bounding box center [217, 175] width 257 height 24
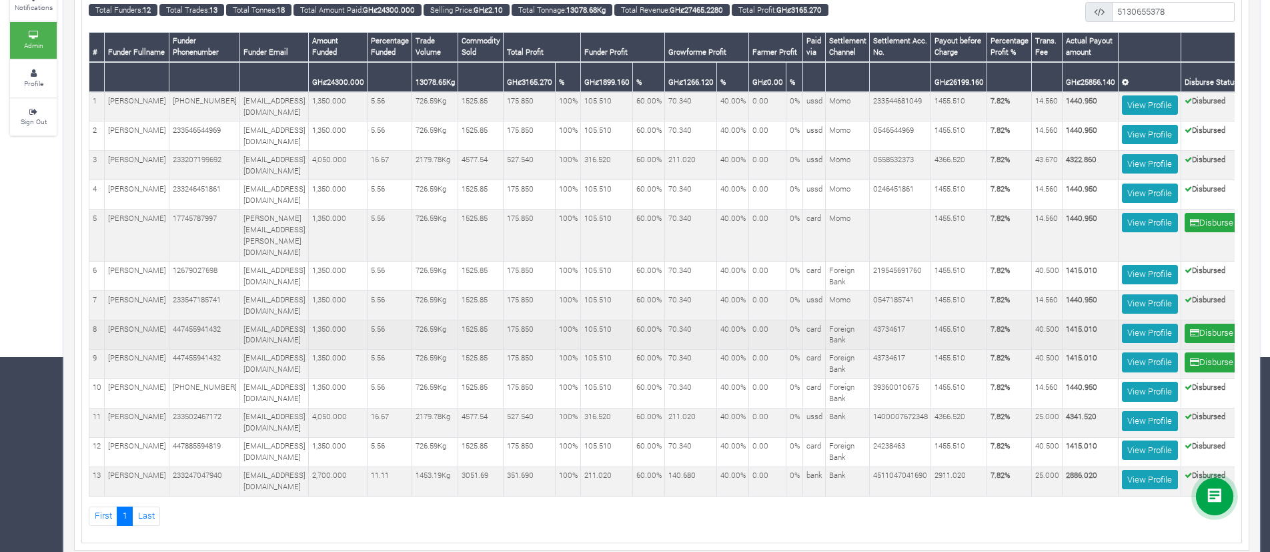
scroll to position [0, 73]
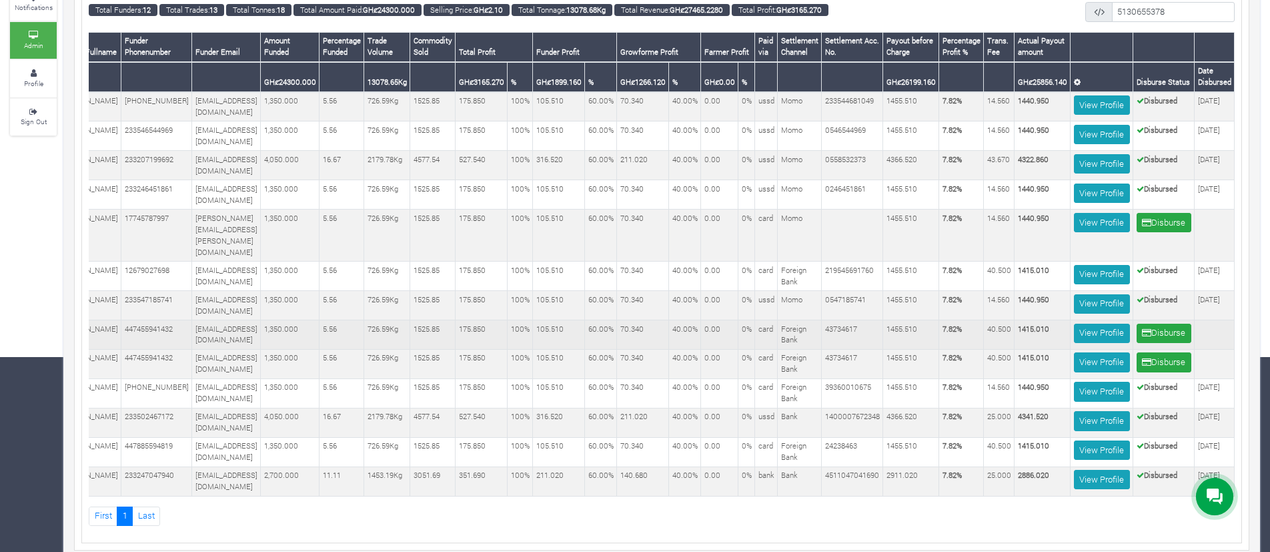
click at [1029, 323] on b "1415.010" at bounding box center [1033, 328] width 31 height 10
copy tr "1415.010 View Profile Disburse"
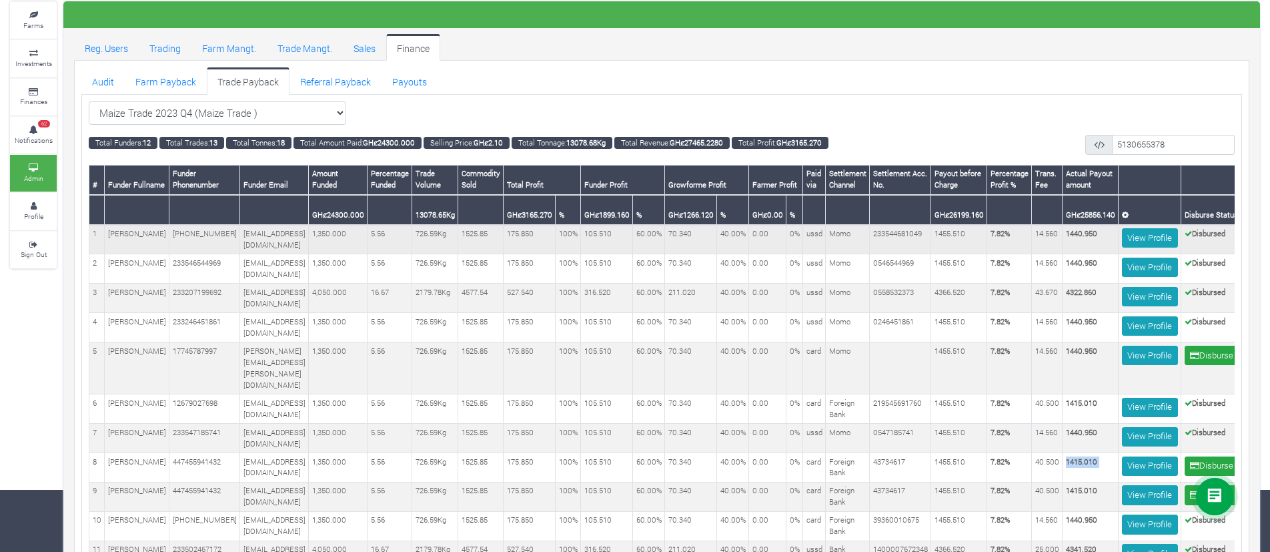
scroll to position [60, 0]
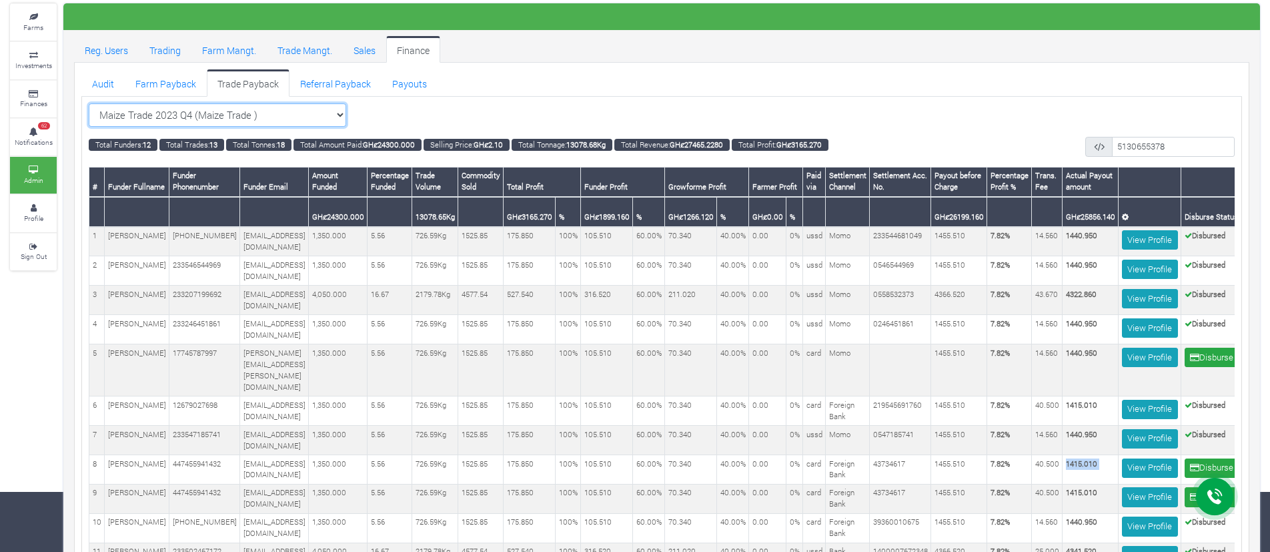
click at [327, 116] on select "Maize Trade 2023 Q4 (Maize Trade ) All Maize Trading (Maize Trade)" at bounding box center [217, 115] width 257 height 24
click at [346, 108] on select "Maize Trade 2023 Q4 (Maize Trade ) All Maize Trading (Maize Trade)" at bounding box center [217, 115] width 257 height 24
select select "?tradeschedule=11"
click at [89, 103] on select "Maize Trade 2023 Q4 (Maize Trade ) All Maize Trading (Maize Trade)" at bounding box center [217, 115] width 257 height 24
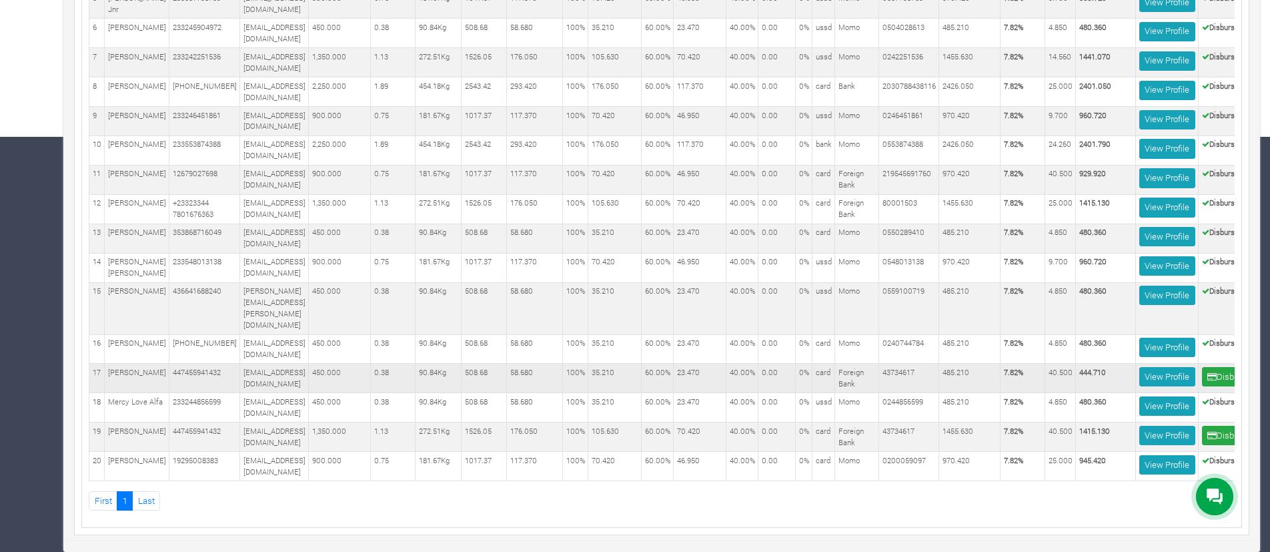
click at [1106, 367] on b "444.710" at bounding box center [1092, 372] width 27 height 10
copy b "444.710"
click at [1104, 426] on b "1415.130" at bounding box center [1094, 431] width 31 height 10
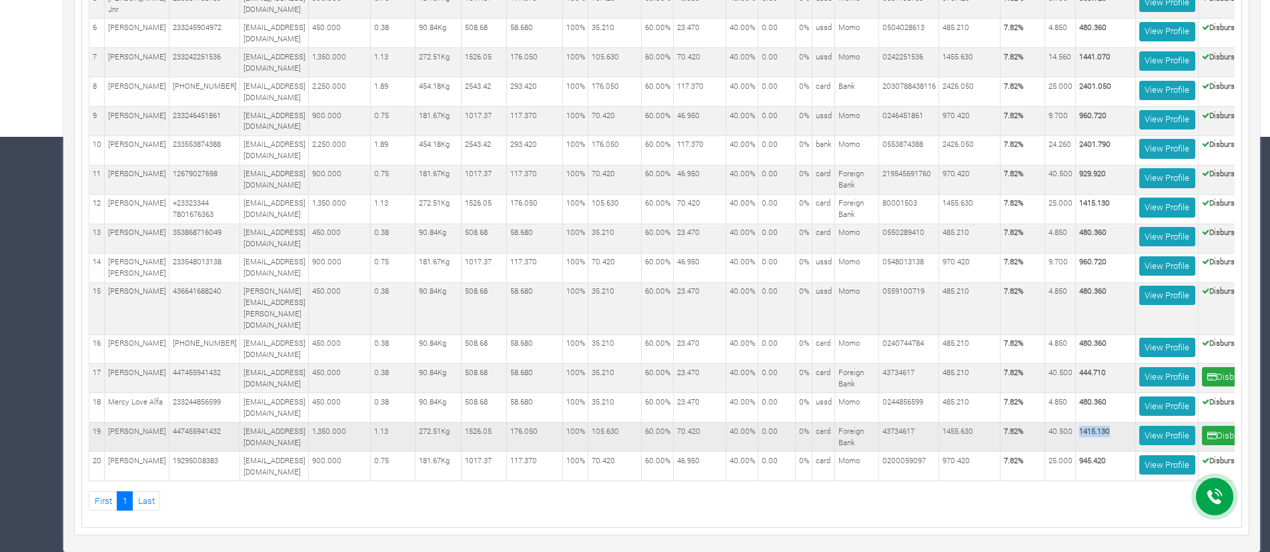
copy b "1415.130"
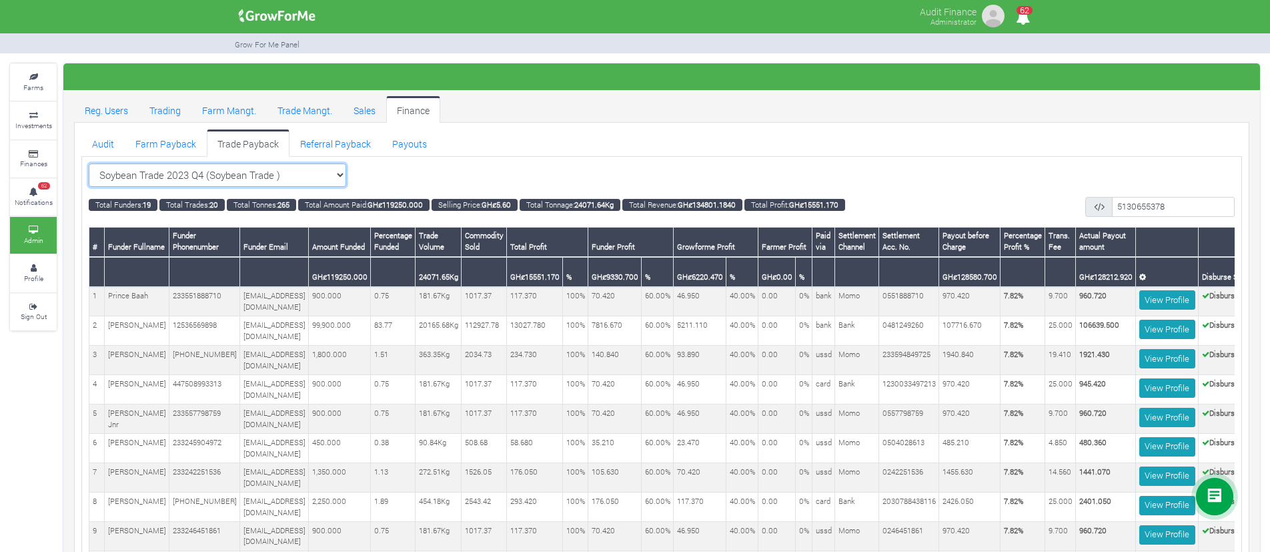
click at [295, 181] on select "Soybean Trade 2023 Q4 (Soybean Trade ) All Maize Trading (Maize Trade)" at bounding box center [217, 175] width 257 height 24
select select "?tradeschedule=23"
click at [89, 163] on select "Soybean Trade 2023 Q4 (Soybean Trade ) All Maize Trading (Maize Trade)" at bounding box center [217, 175] width 257 height 24
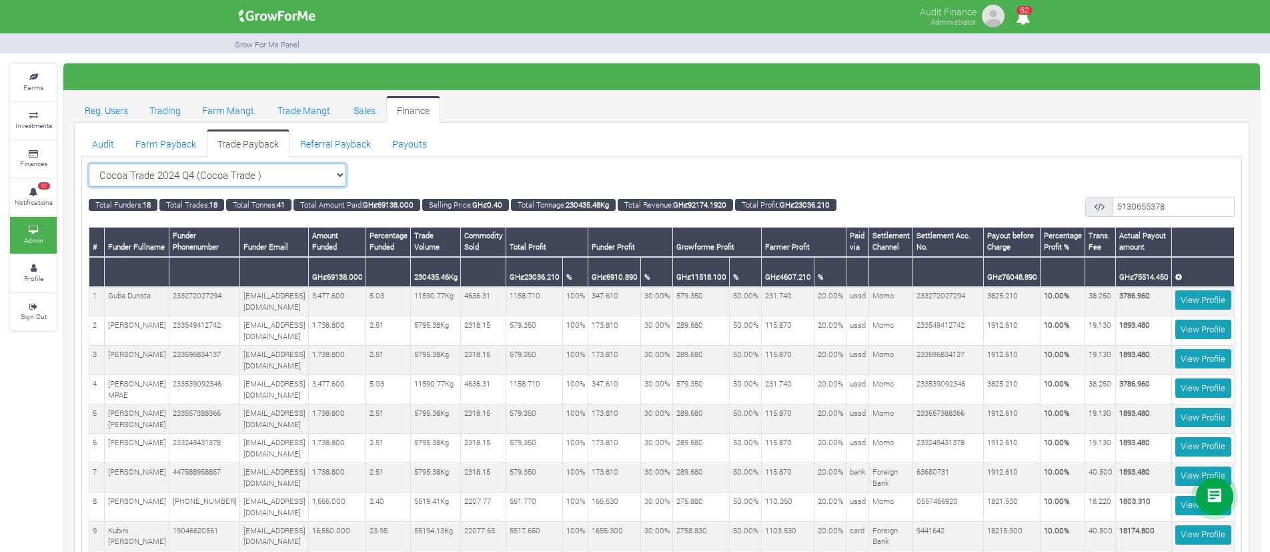
click at [271, 184] on select "Cocoa Trade 2024 Q4 (Cocoa Trade ) All Maize Trading (Maize Trade)" at bounding box center [217, 175] width 257 height 24
select select "?tradeschedule=14"
click at [89, 163] on select "Cocoa Trade 2024 Q4 (Cocoa Trade ) All Maize Trading (Maize Trade)" at bounding box center [217, 175] width 257 height 24
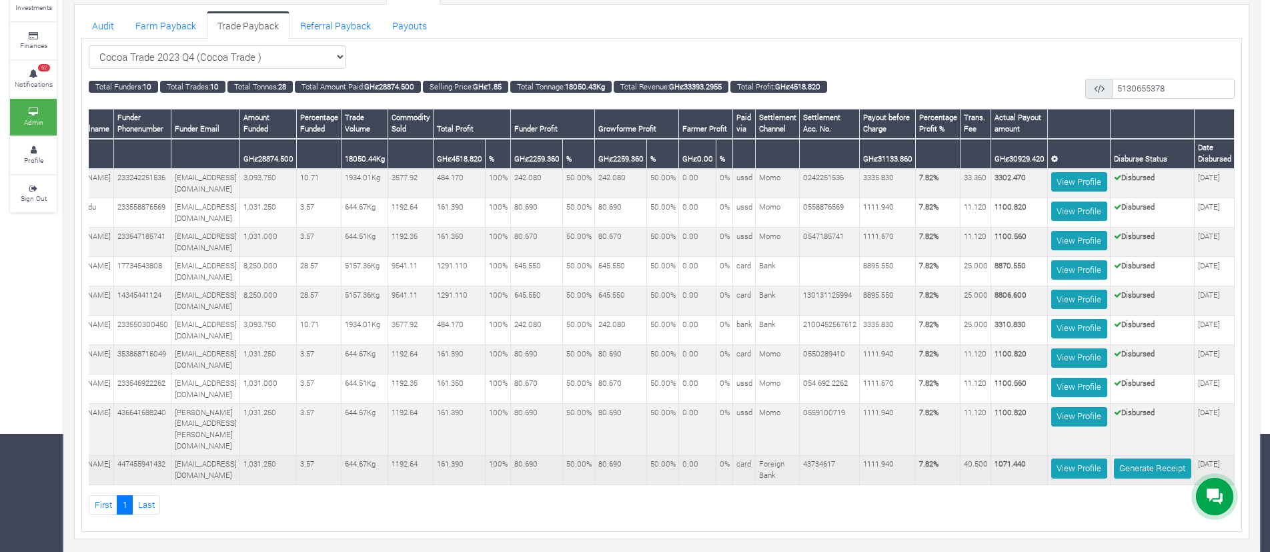
scroll to position [117, 0]
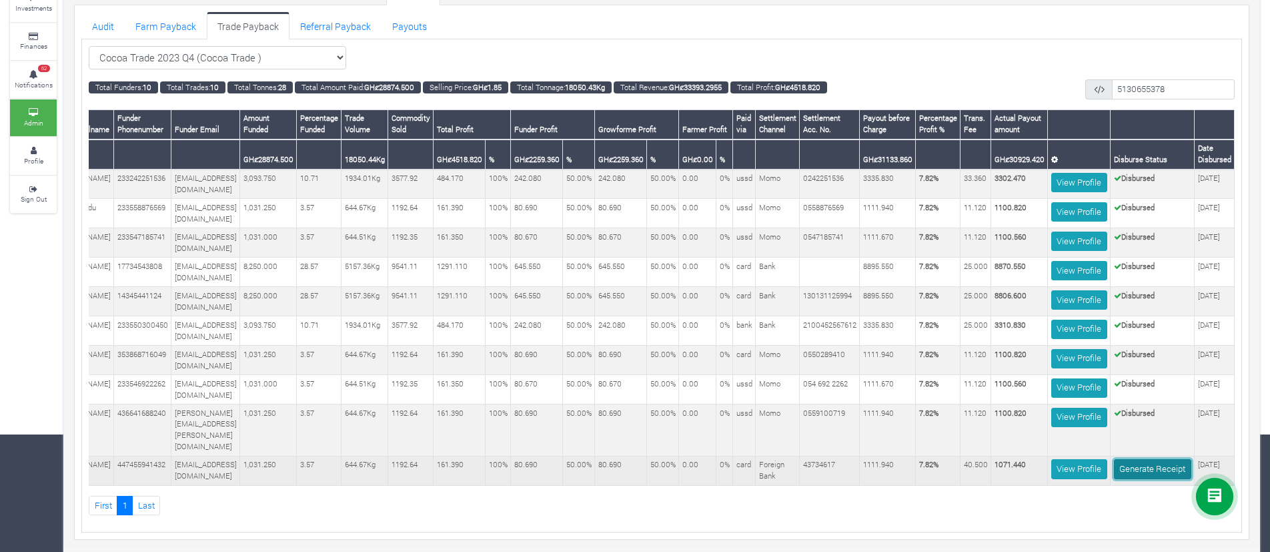
click at [1137, 459] on link "Generate Receipt" at bounding box center [1152, 468] width 77 height 19
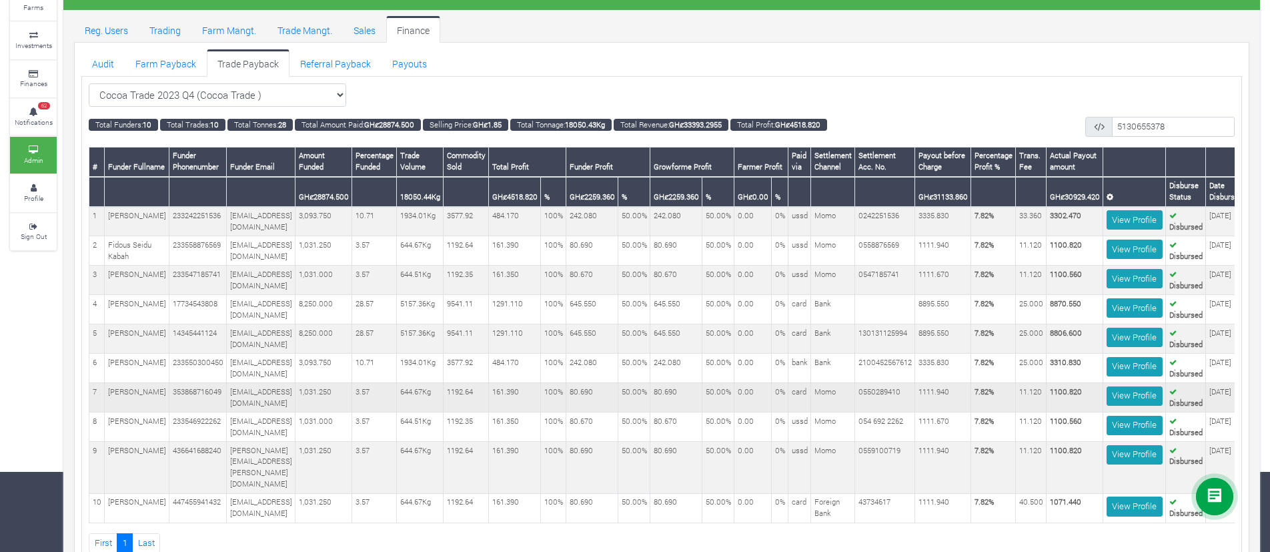
scroll to position [0, 31]
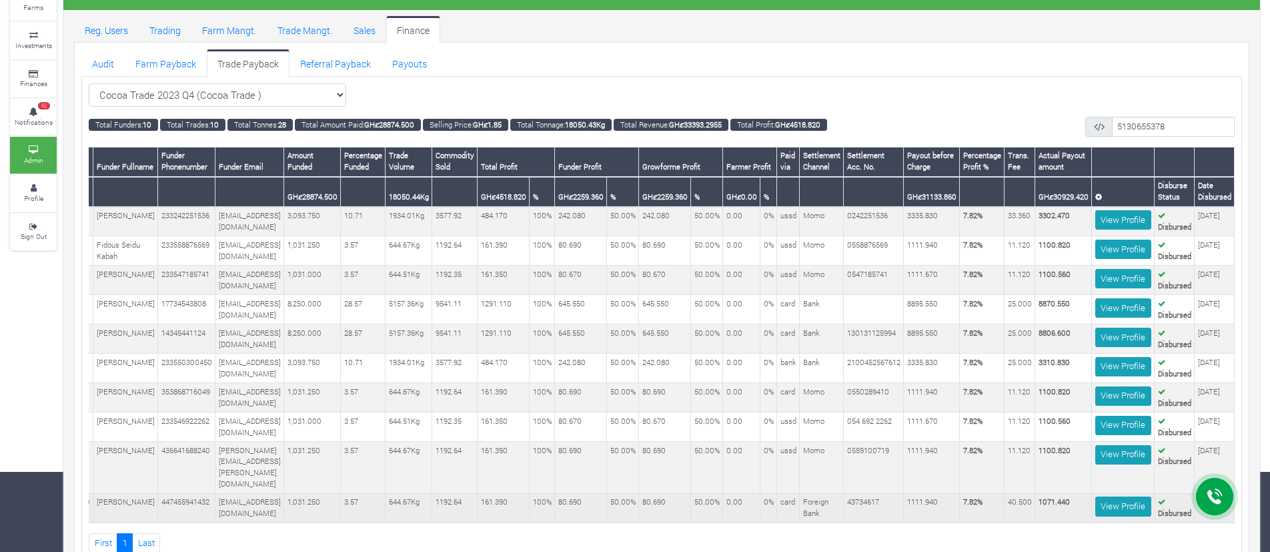
click at [1044, 496] on b "1071.440" at bounding box center [1053, 501] width 31 height 10
copy b "1071.440"
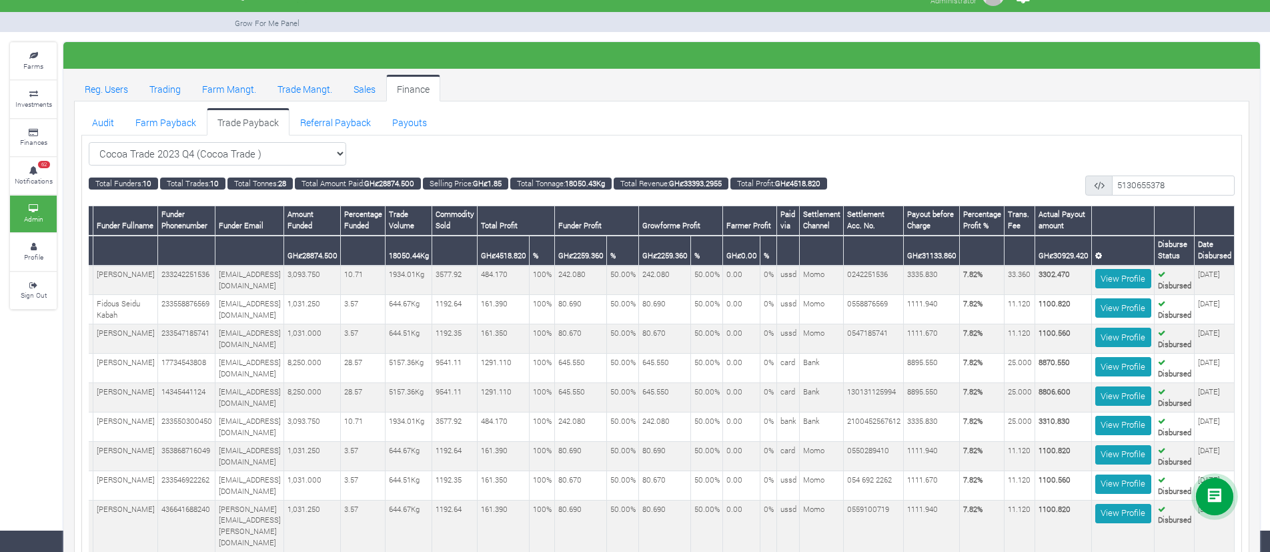
scroll to position [0, 0]
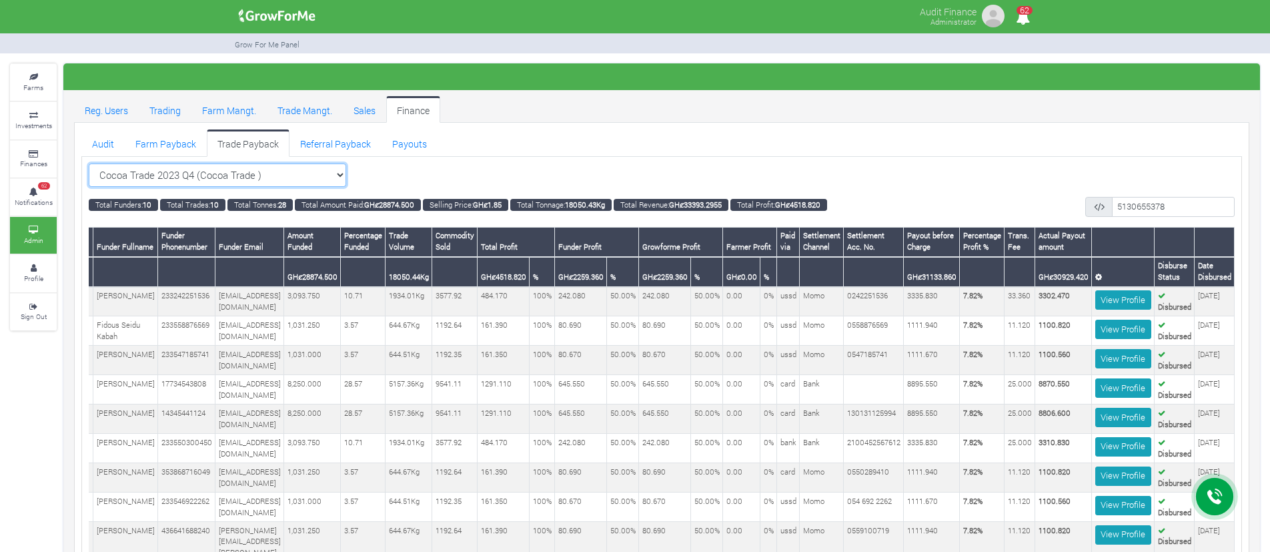
click at [335, 171] on select "Cocoa Trade 2023 Q4 (Cocoa Trade ) All Maize Trading (Maize Trade)" at bounding box center [217, 175] width 257 height 24
click at [439, 191] on div "Cocoa Trade 2023 Q4 (Cocoa Trade ) All" at bounding box center [662, 180] width 1166 height 34
click at [310, 169] on select "Cocoa Trade 2023 Q4 (Cocoa Trade ) All Maize Trading (Maize Trade)" at bounding box center [217, 175] width 257 height 24
click at [336, 177] on select "Cocoa Trade 2023 Q4 (Cocoa Trade ) All Maize Trading (Maize Trade)" at bounding box center [217, 175] width 257 height 24
click at [339, 183] on select "Cocoa Trade 2023 Q4 (Cocoa Trade ) All Maize Trading (Maize Trade)" at bounding box center [217, 175] width 257 height 24
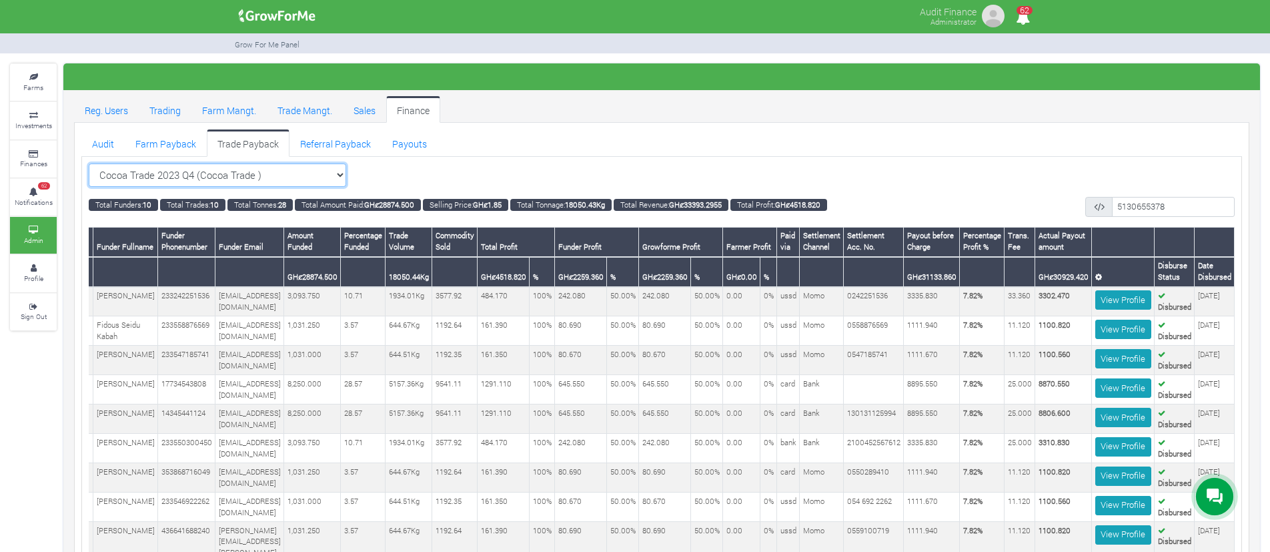
select select "?tradeschedule=18"
click at [89, 163] on select "Cocoa Trade 2023 Q4 (Cocoa Trade ) All Maize Trading (Maize Trade)" at bounding box center [217, 175] width 257 height 24
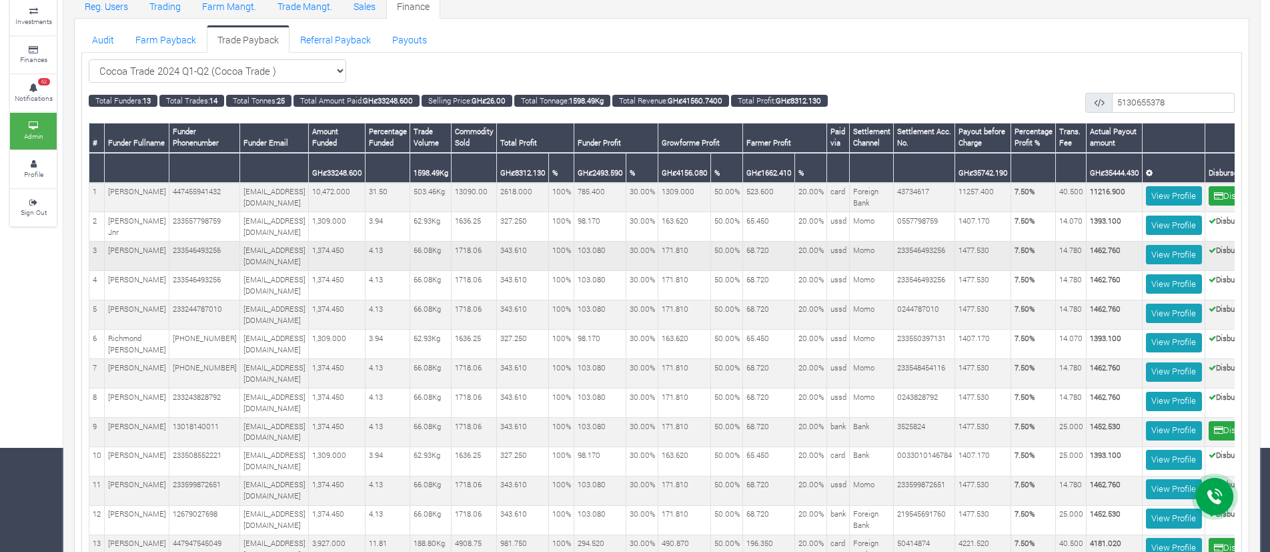
scroll to position [102, 0]
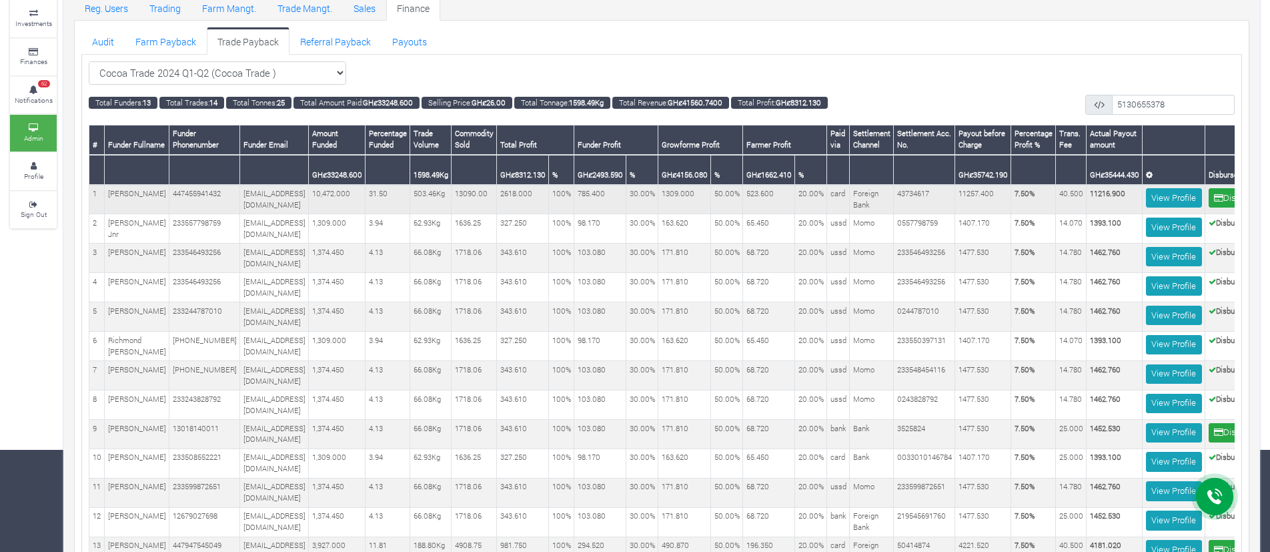
click at [1125, 194] on b "11216.900" at bounding box center [1107, 193] width 35 height 10
copy b "11216.900"
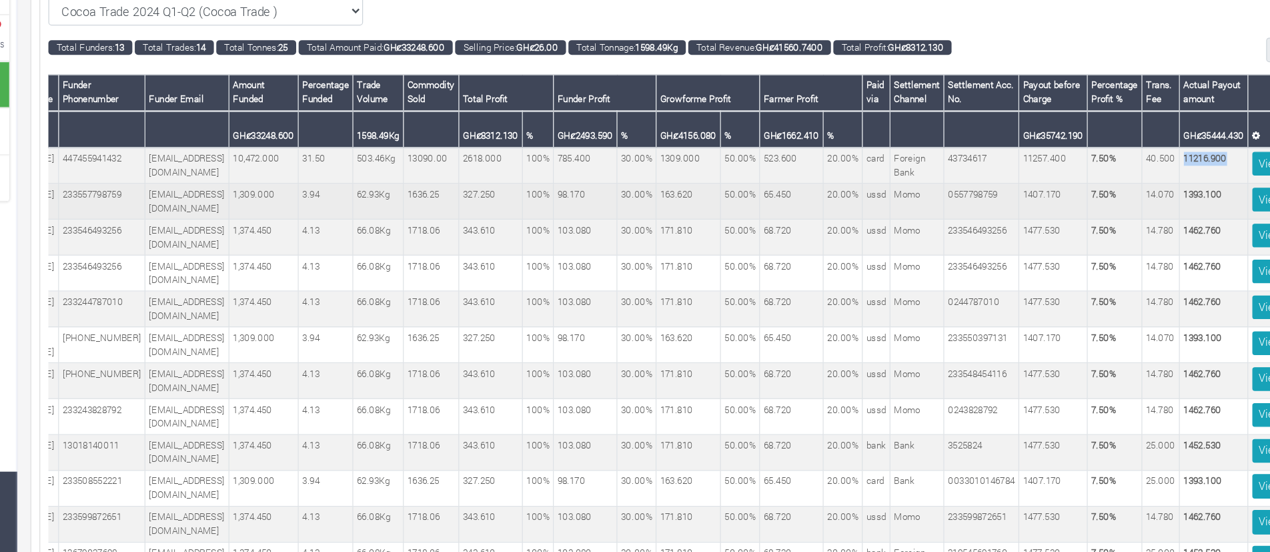
scroll to position [66, 0]
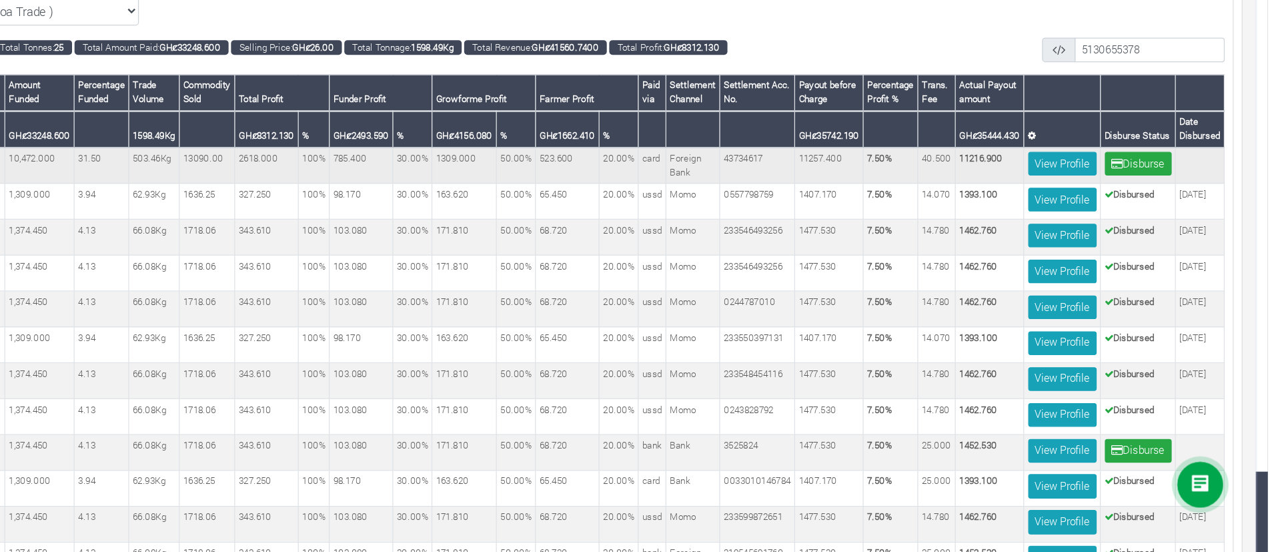
click at [992, 241] on td "40.500" at bounding box center [999, 235] width 31 height 29
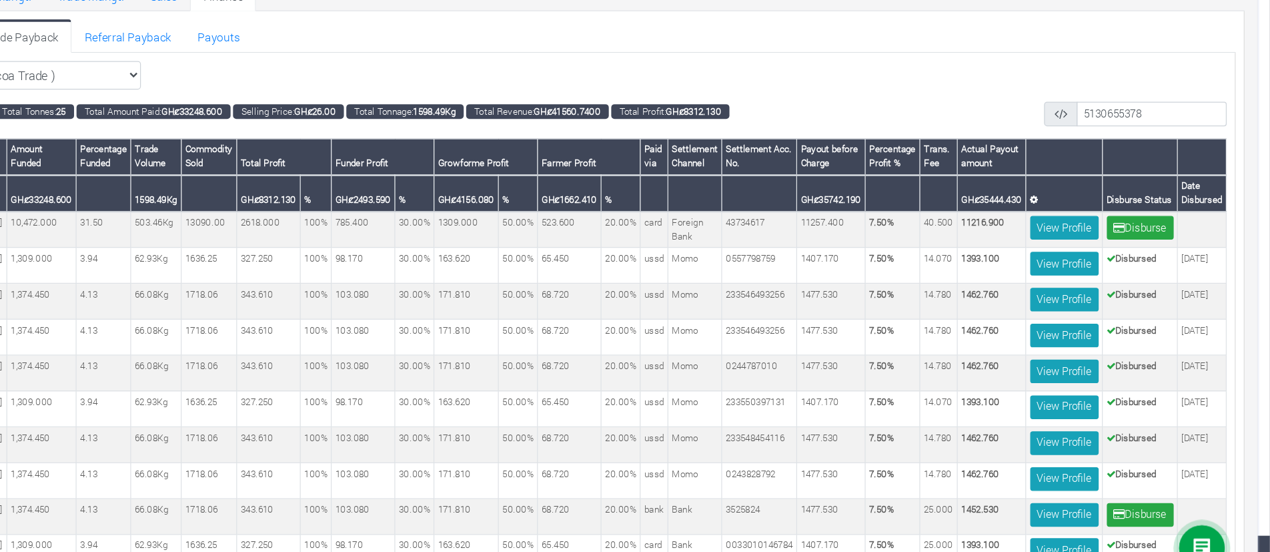
scroll to position [65, 0]
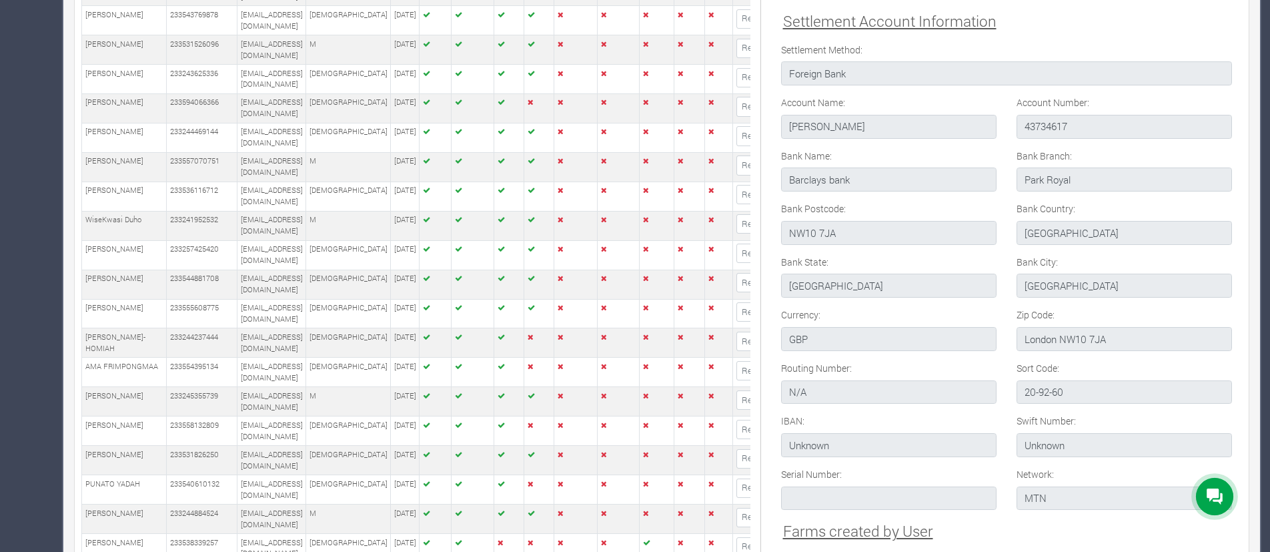
scroll to position [1062, 0]
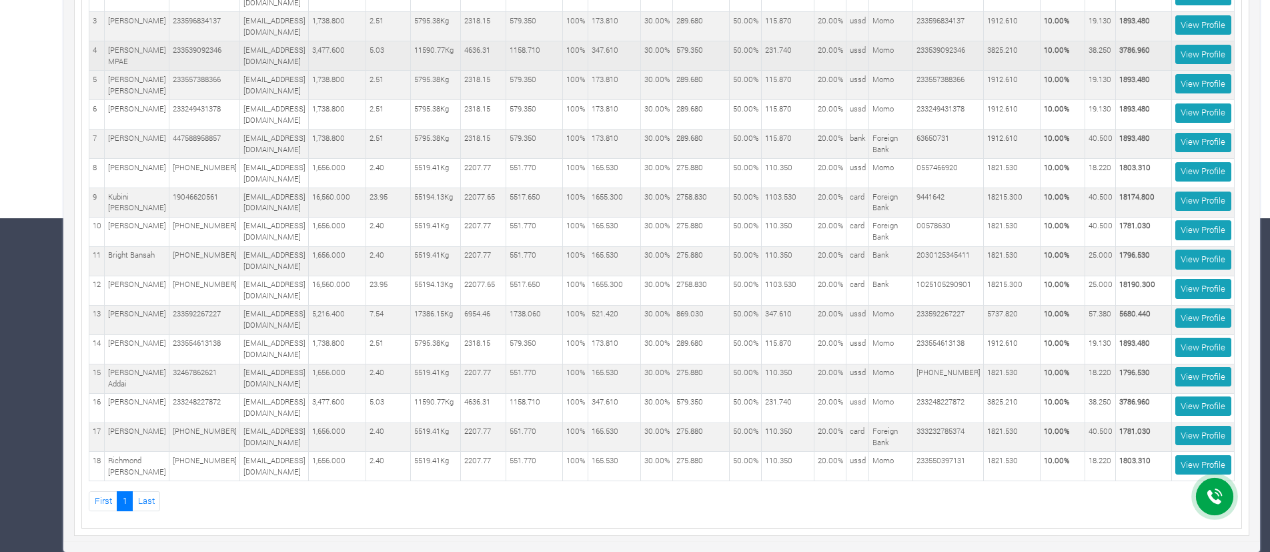
scroll to position [351, 0]
